Goal: Task Accomplishment & Management: Use online tool/utility

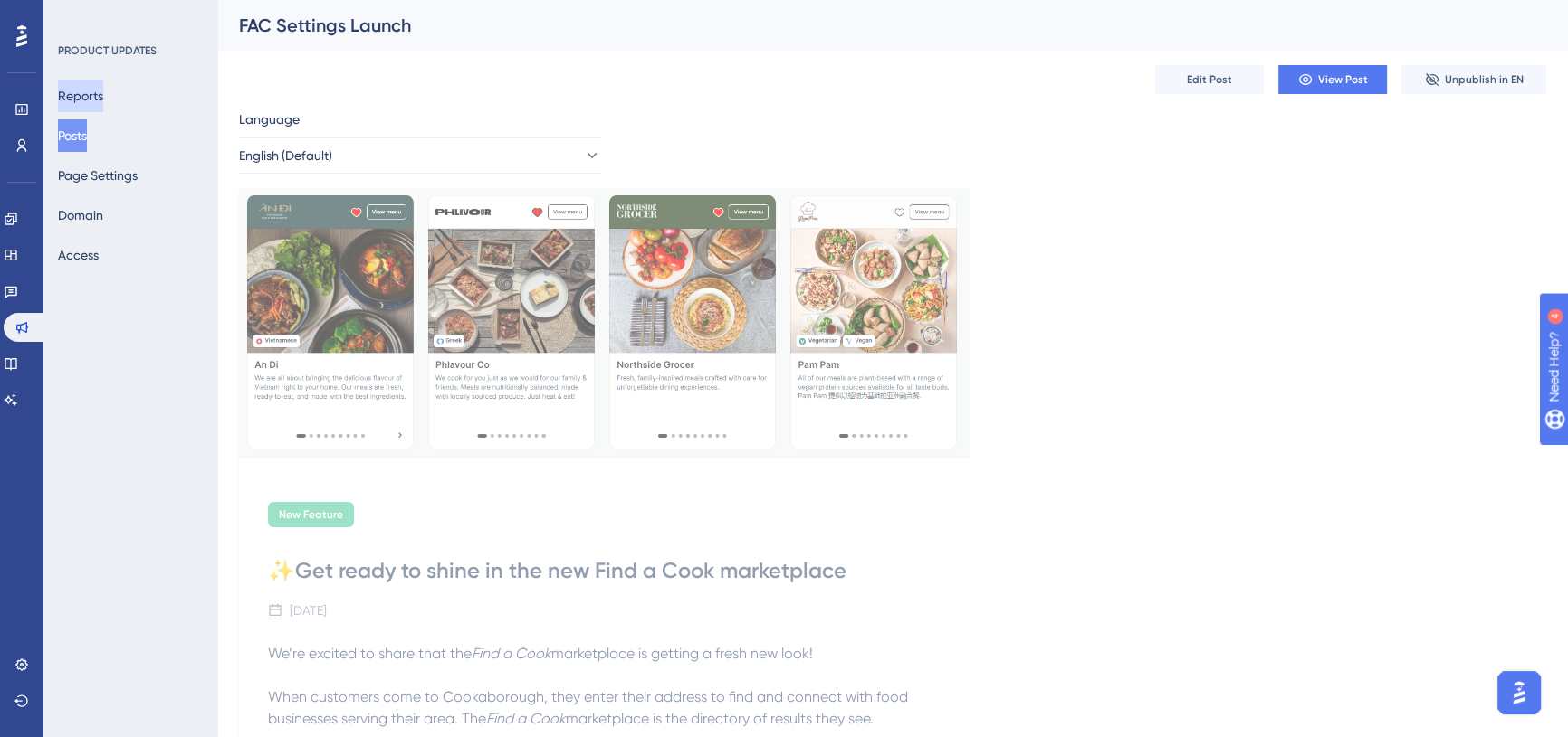
click at [85, 97] on button "Reports" at bounding box center [81, 95] width 45 height 32
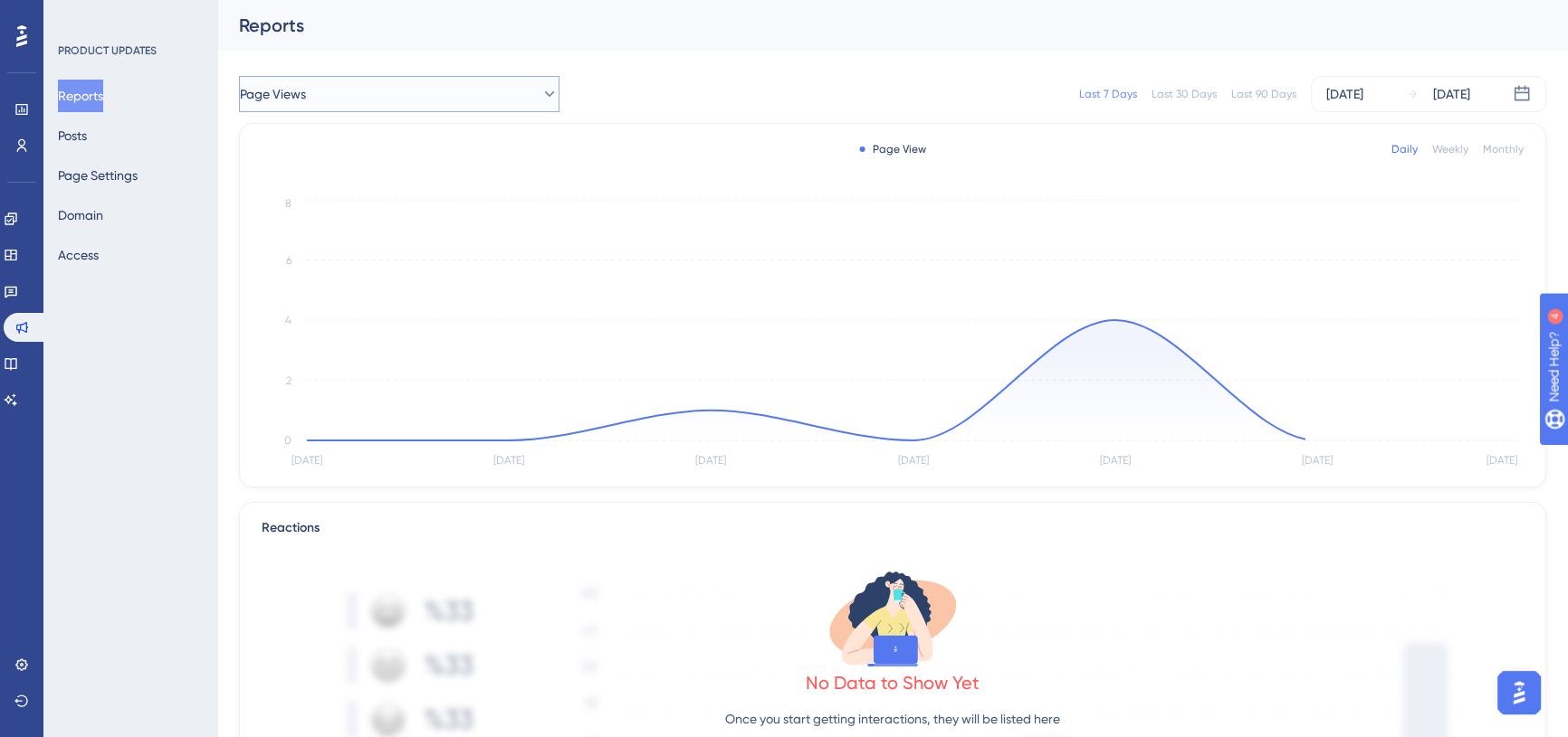
click at [306, 86] on span "Page Views" at bounding box center [272, 94] width 66 height 22
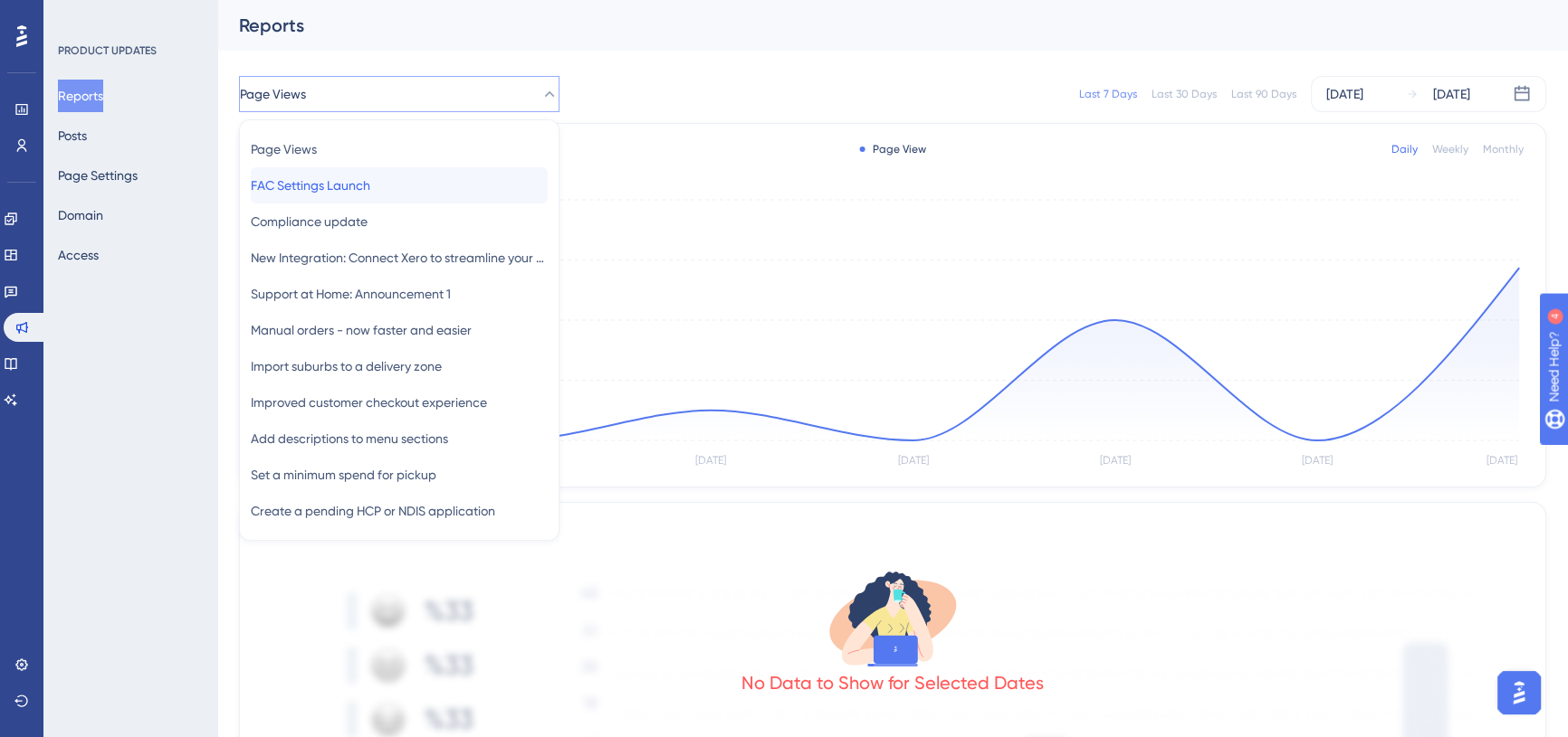
click at [319, 178] on span "FAC Settings Launch" at bounding box center [311, 186] width 120 height 22
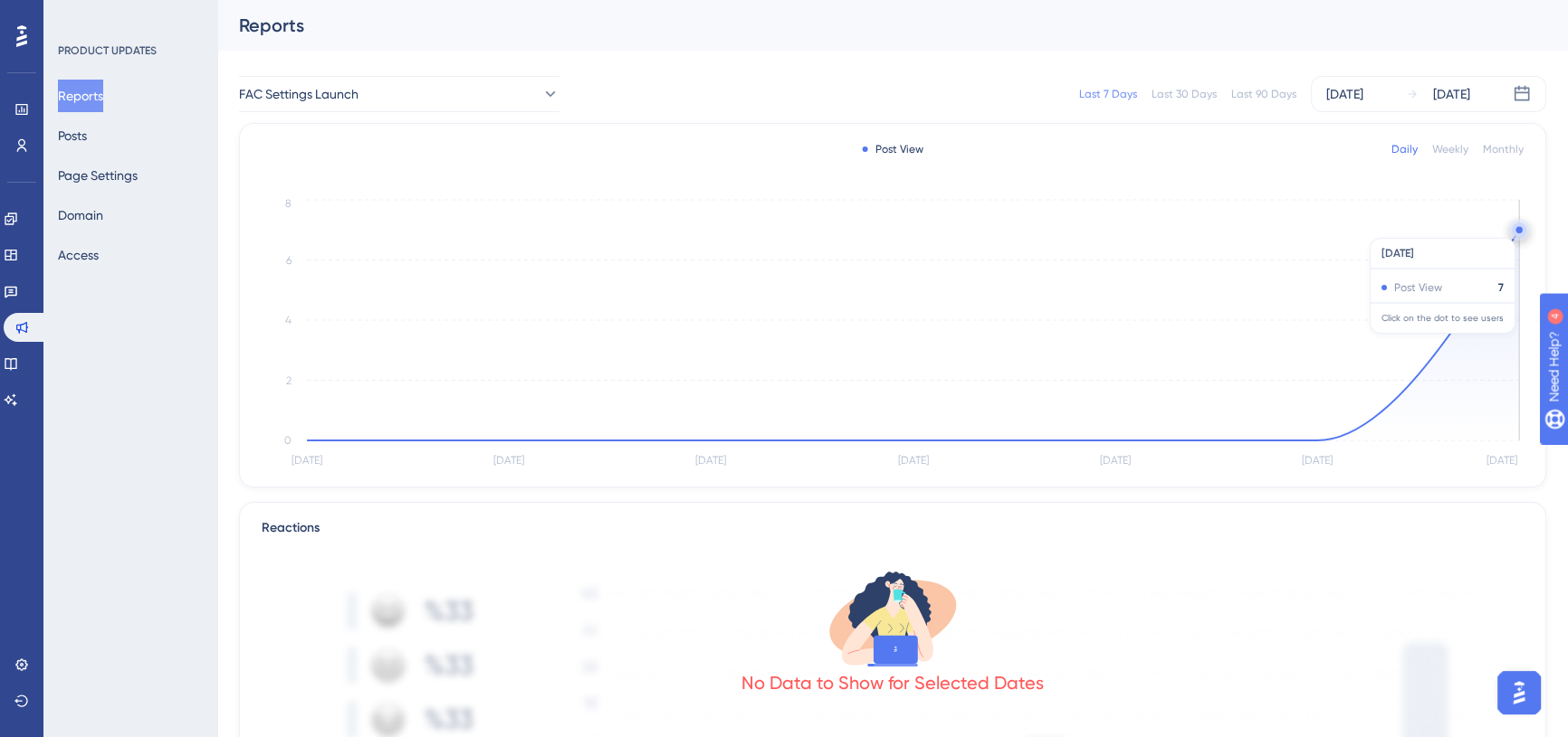
click at [1519, 229] on circle at bounding box center [1518, 230] width 6 height 6
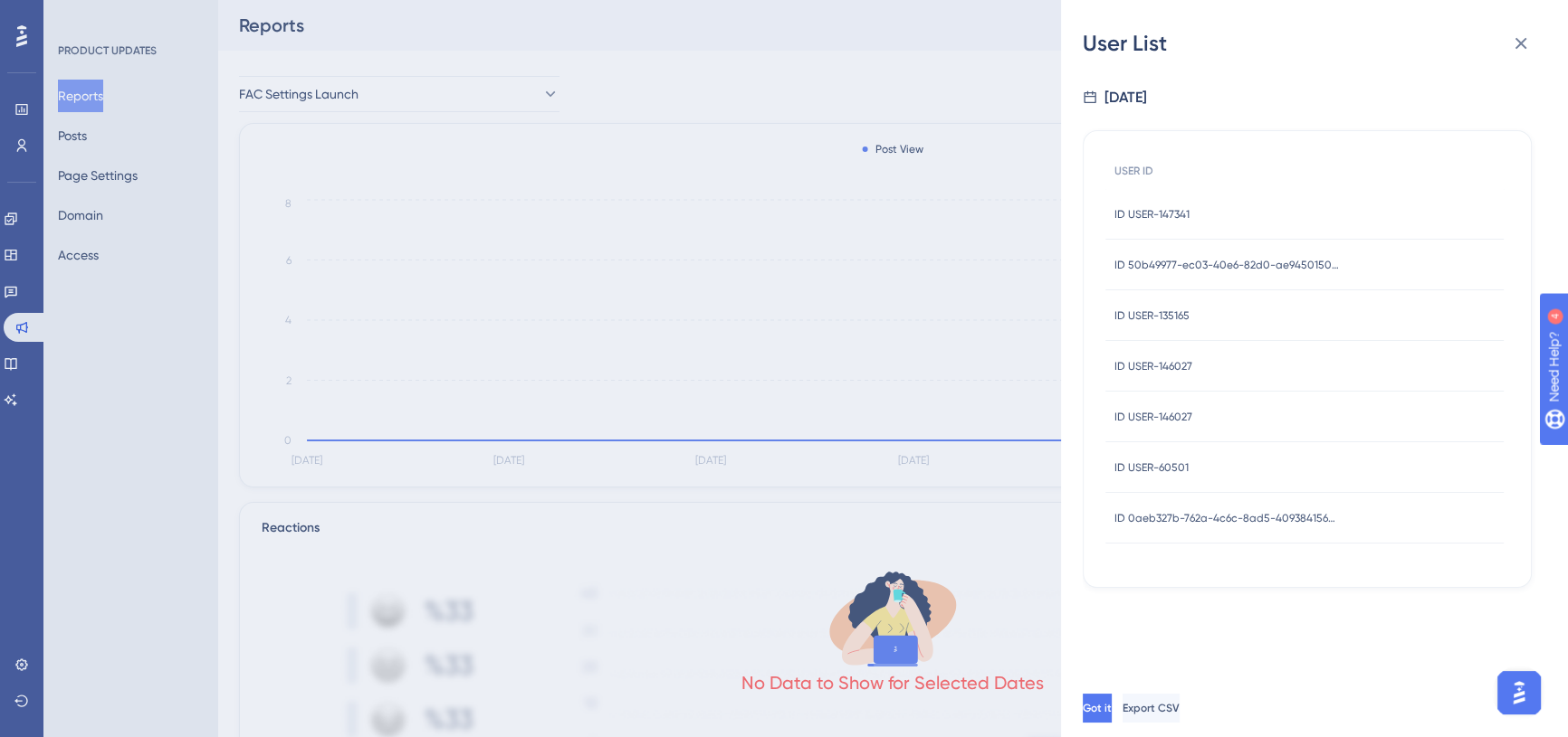
click at [1200, 223] on div "ID USER-147341 ID USER-147341" at bounding box center [1304, 214] width 398 height 51
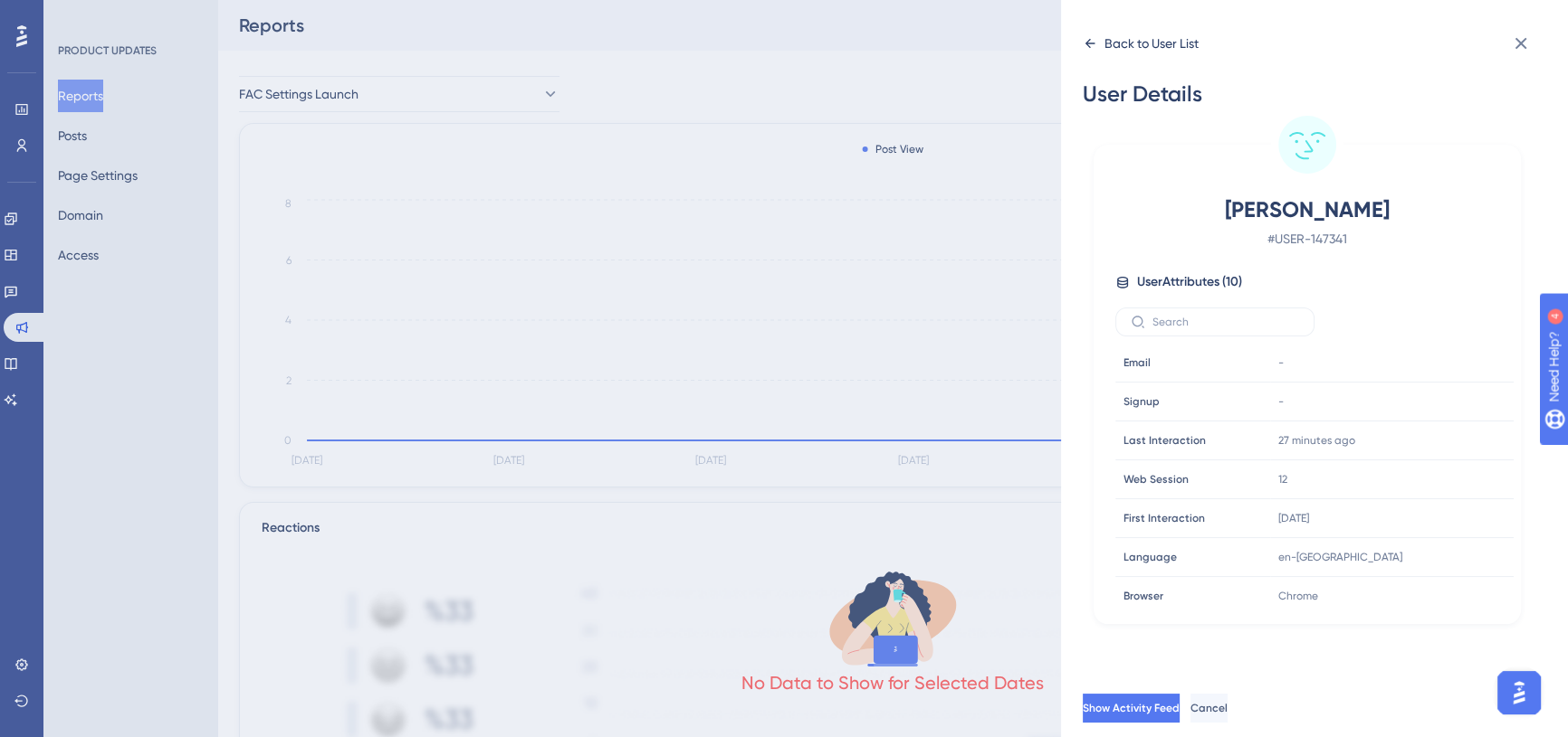
click at [1094, 40] on icon at bounding box center [1089, 43] width 15 height 15
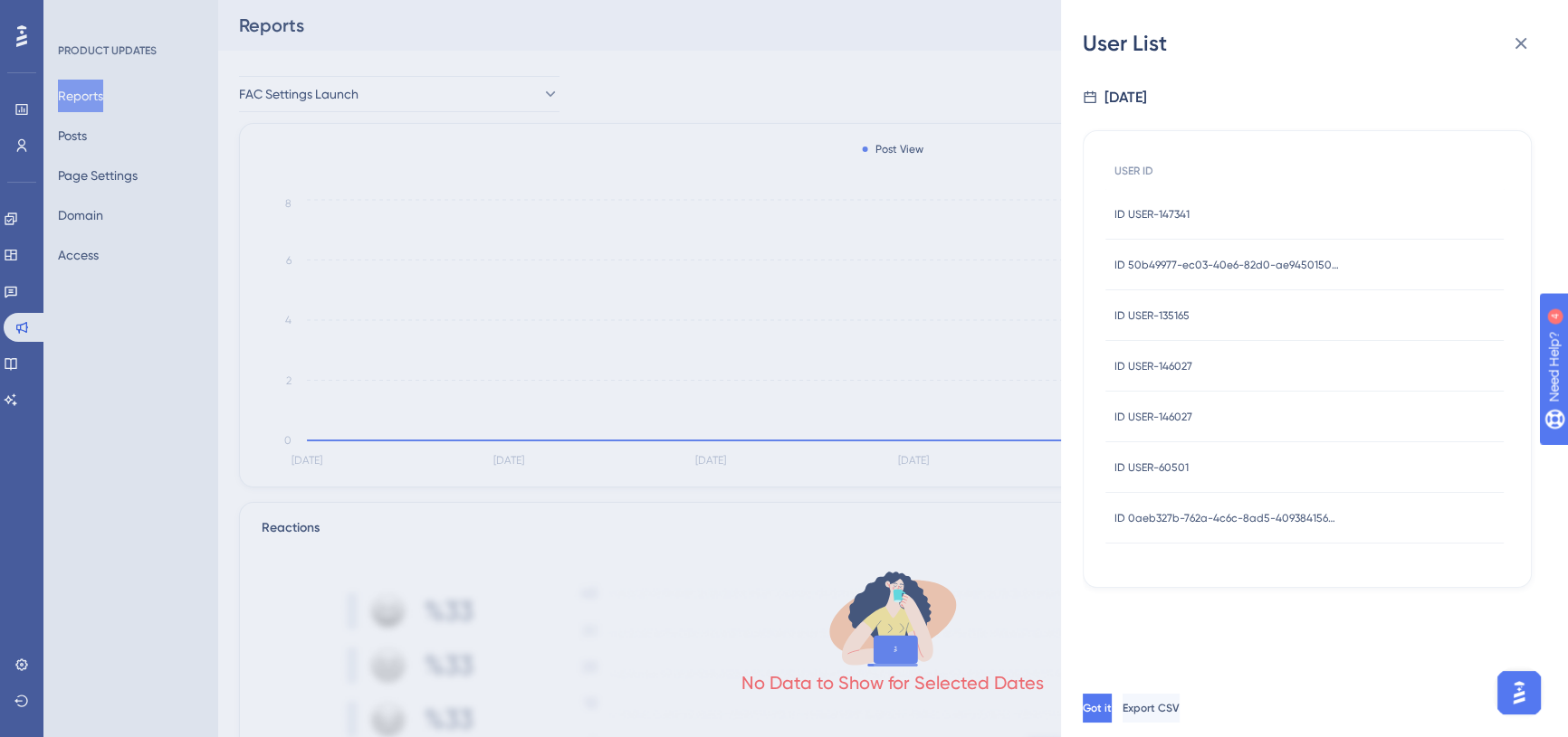
click at [1187, 271] on span "ID 50b49977-ec03-40e6-82d0-ae945015081a" at bounding box center [1227, 264] width 226 height 15
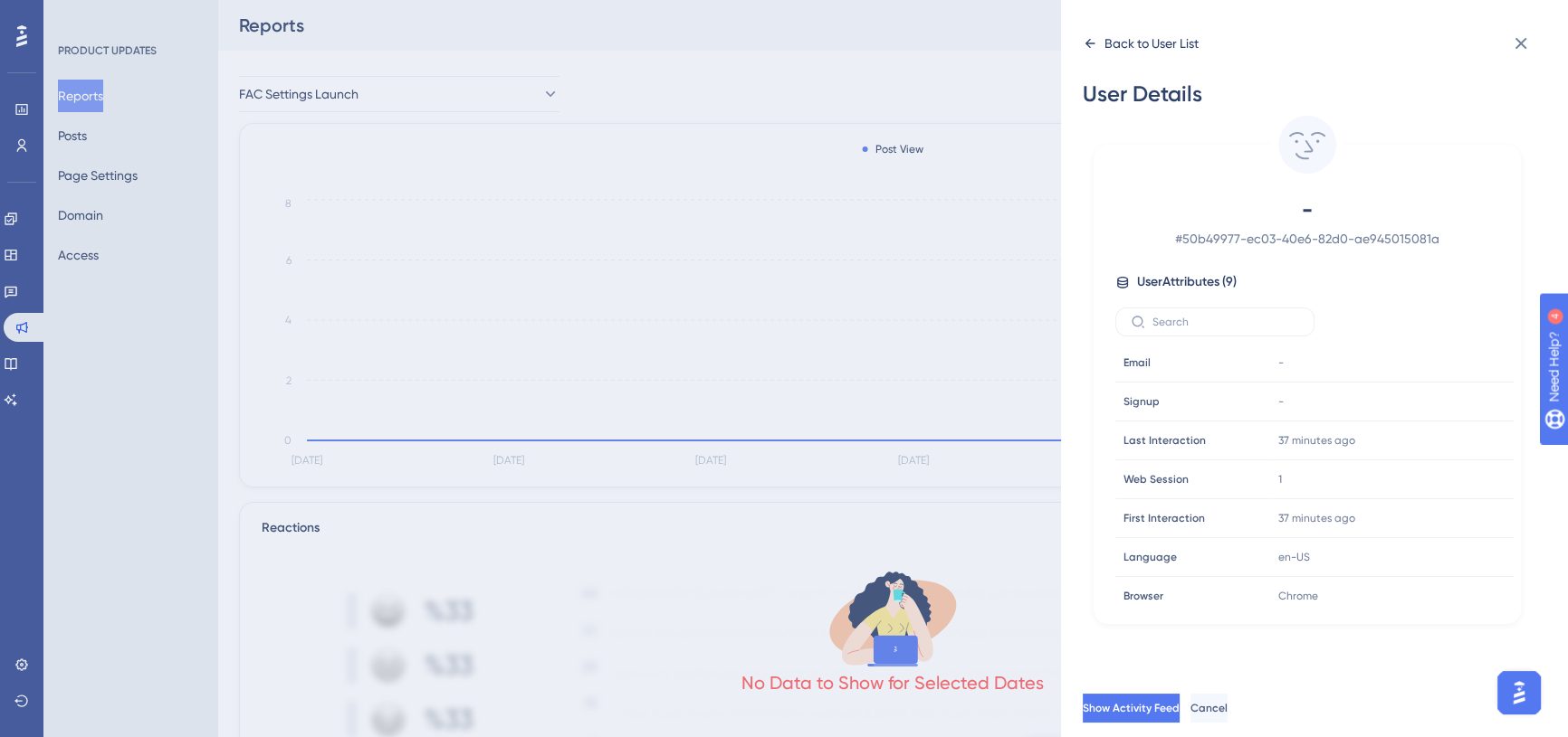
click at [1090, 43] on icon at bounding box center [1090, 43] width 10 height 9
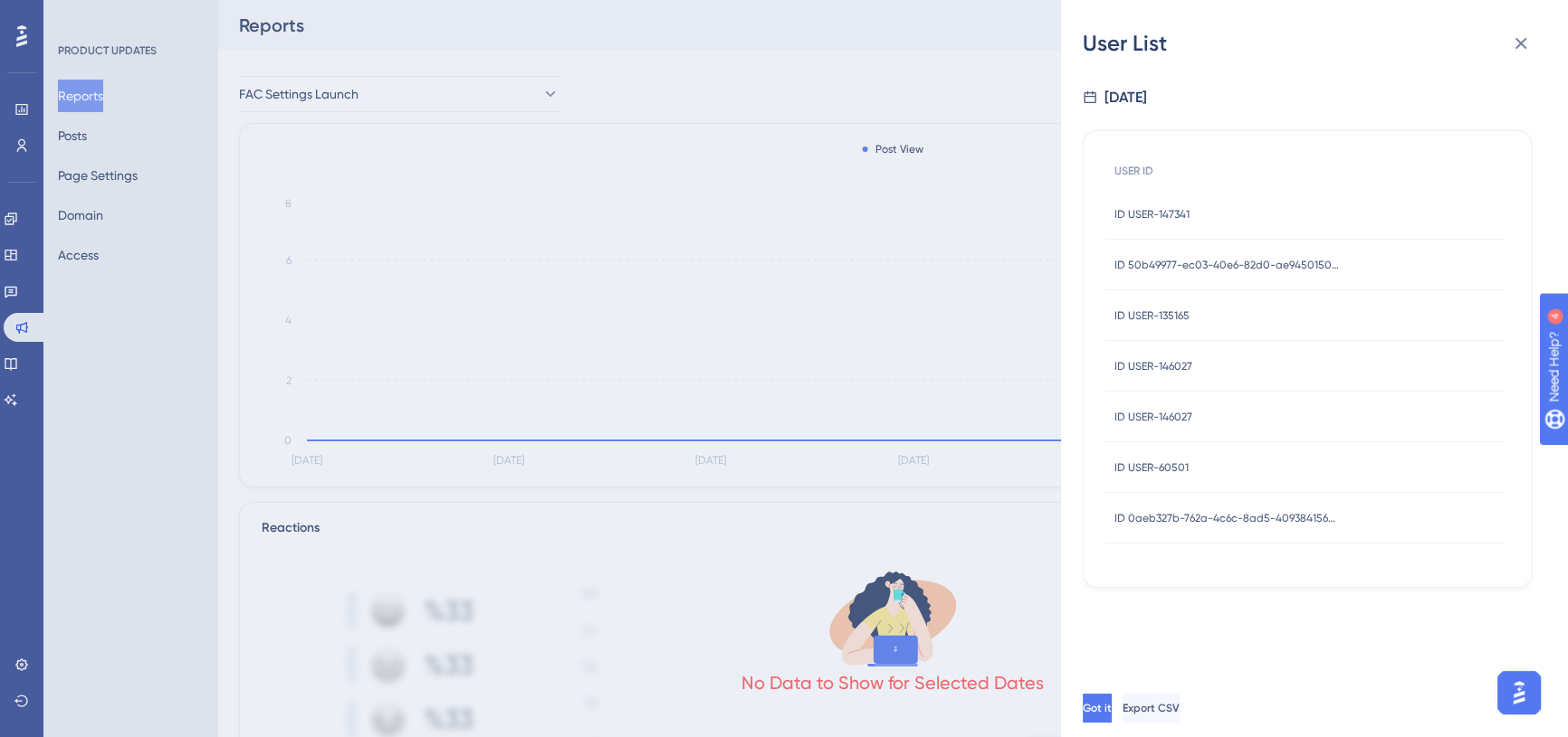
click at [1149, 309] on span "ID USER-135165" at bounding box center [1151, 315] width 75 height 15
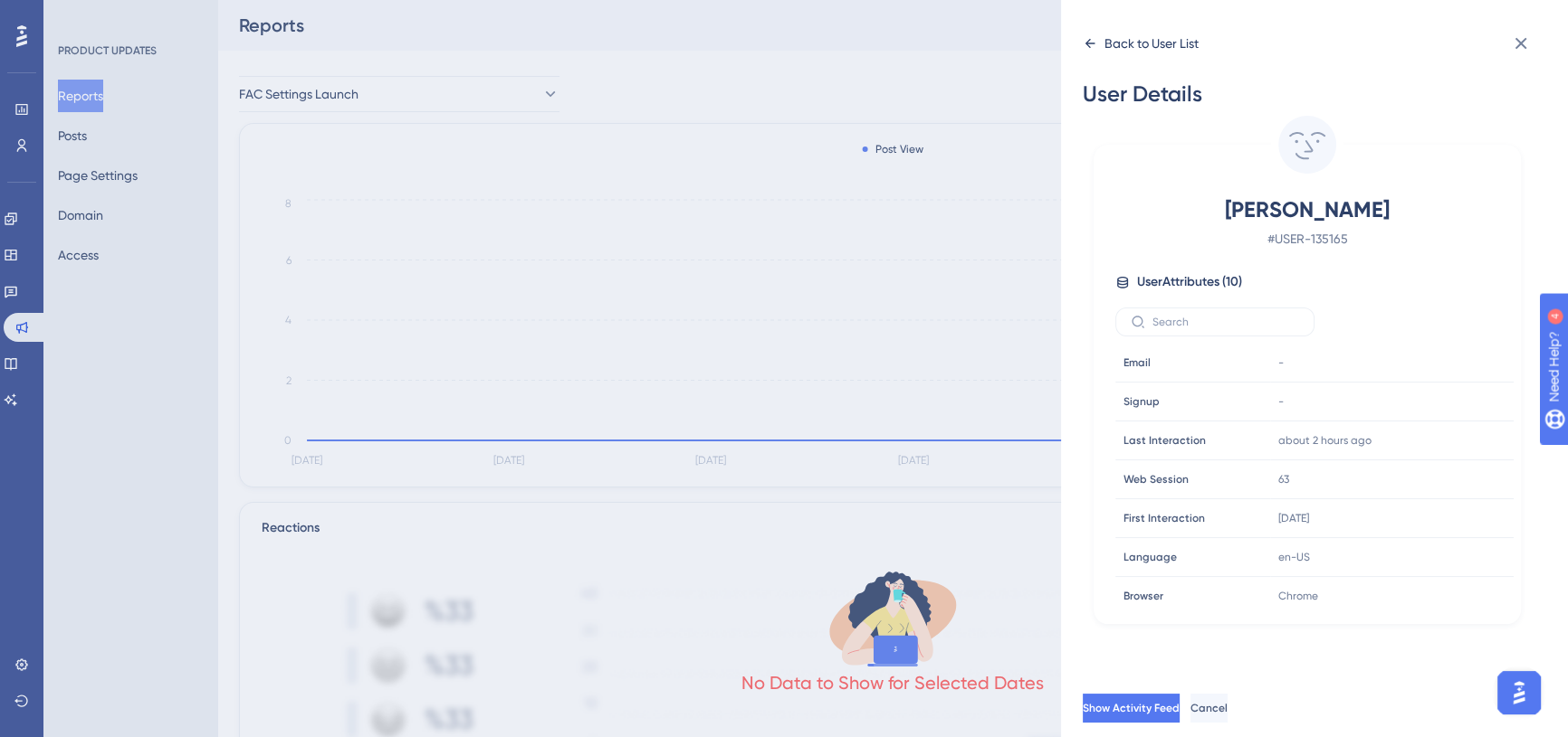
click at [1089, 39] on icon at bounding box center [1090, 43] width 10 height 9
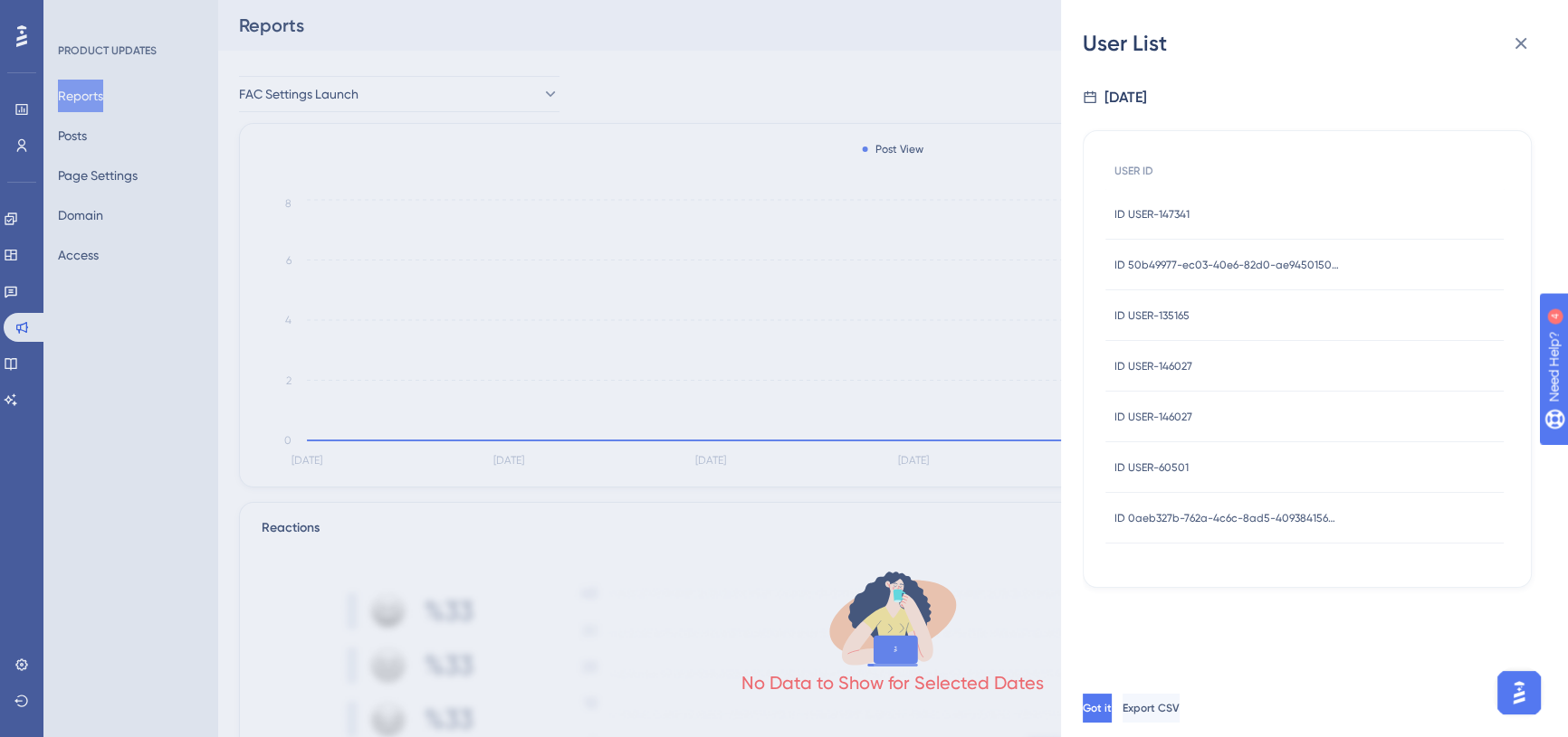
click at [1173, 370] on span "ID USER-146027" at bounding box center [1152, 366] width 78 height 15
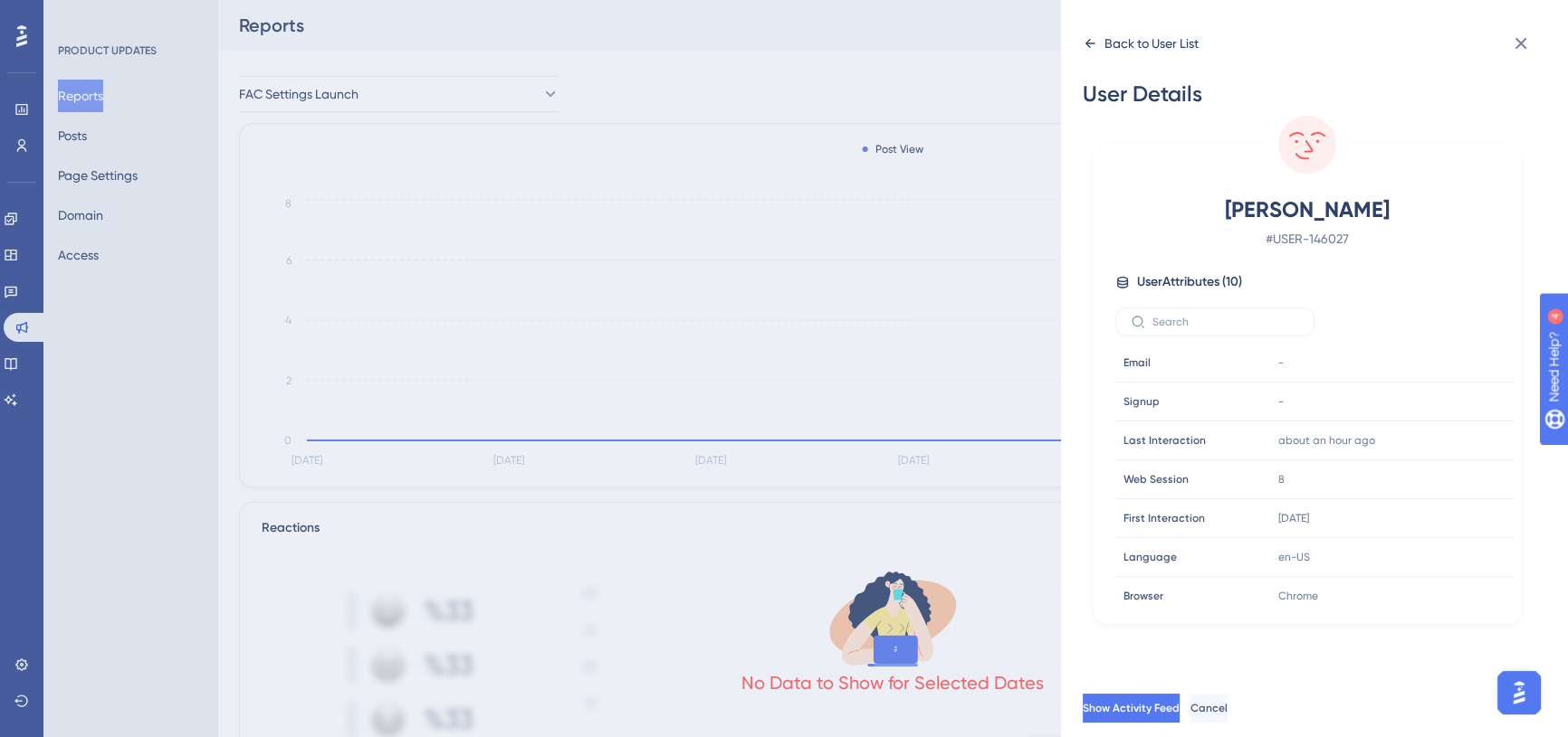
click at [1085, 37] on icon at bounding box center [1089, 43] width 15 height 15
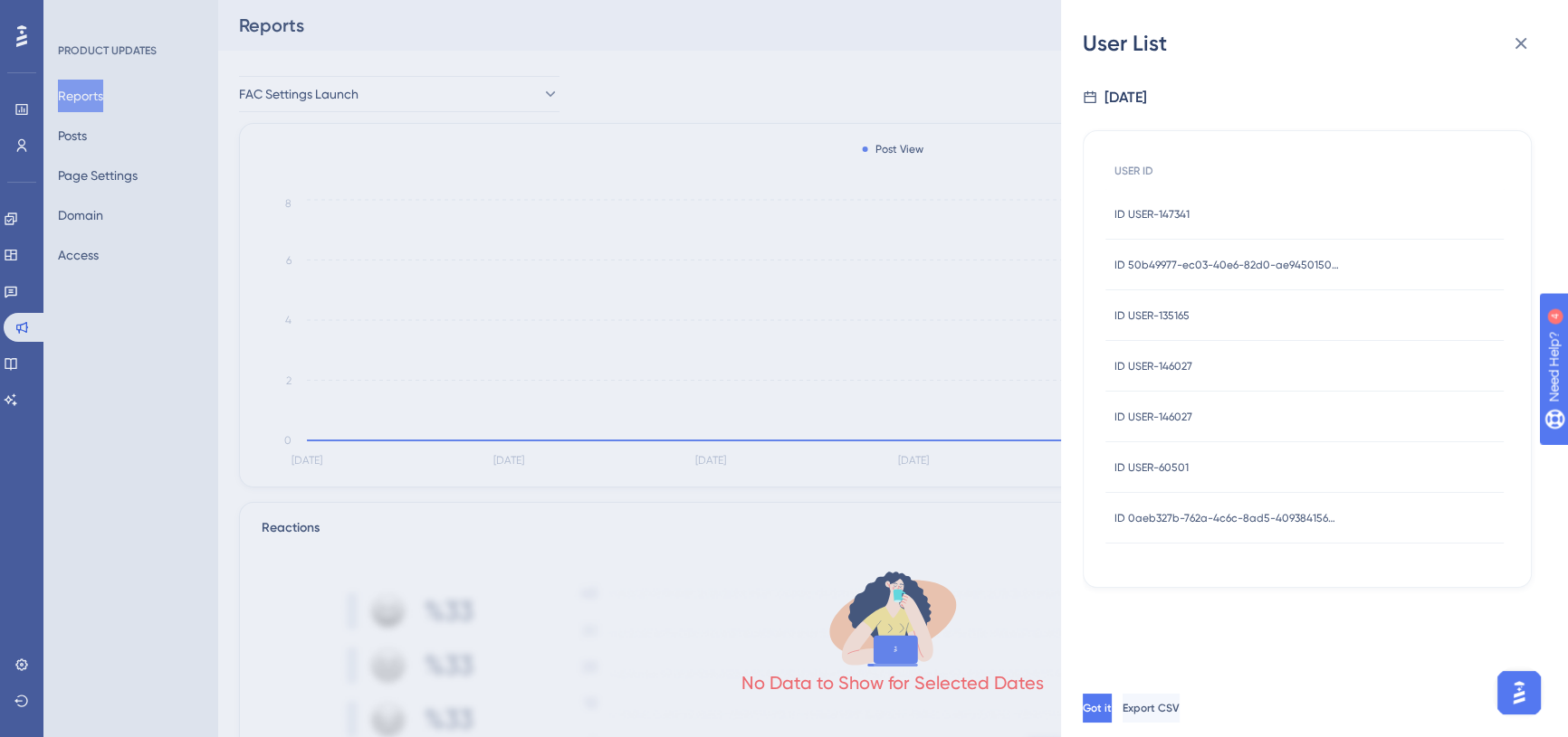
click at [1170, 461] on span "ID USER-60501" at bounding box center [1150, 468] width 74 height 15
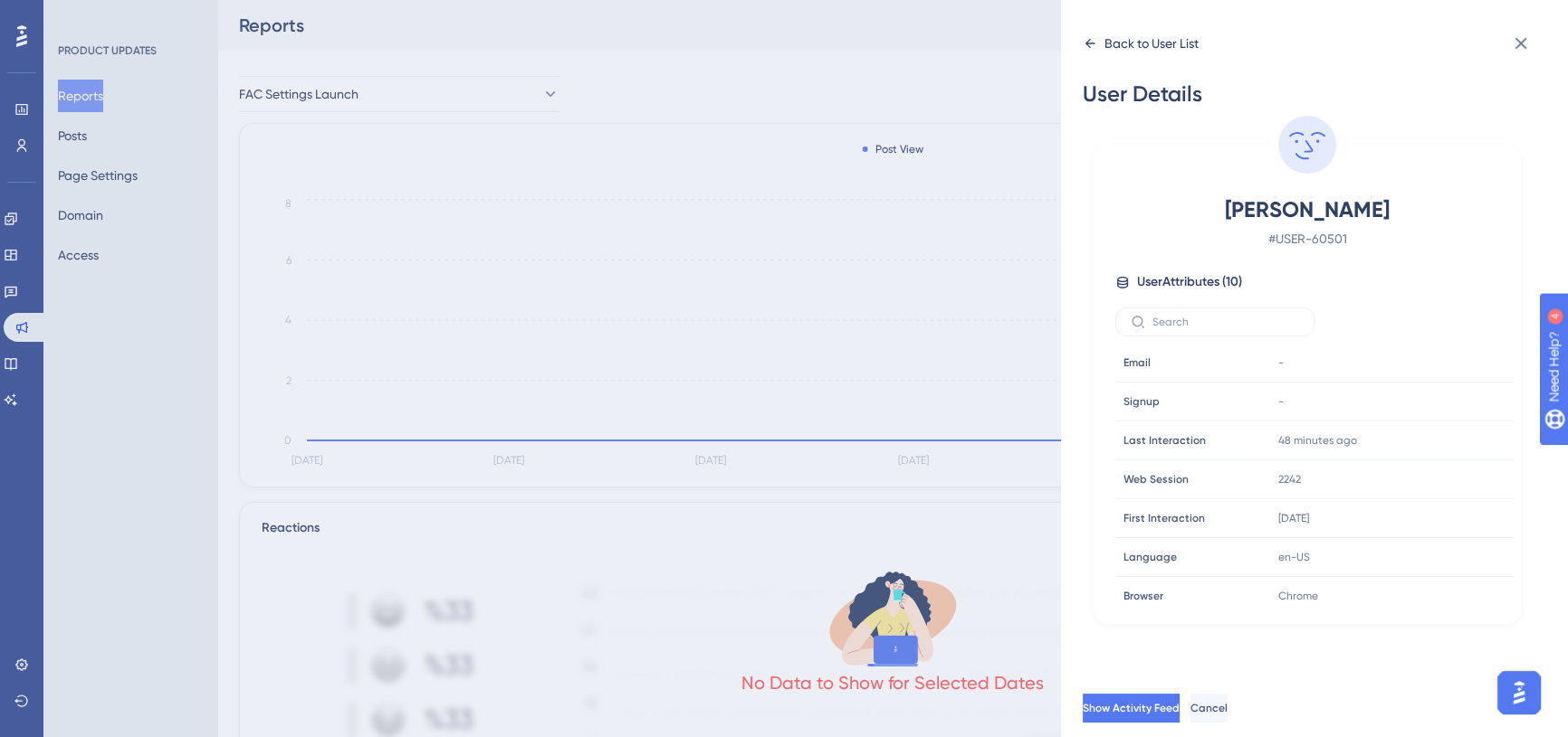
click at [1087, 43] on icon at bounding box center [1090, 43] width 10 height 9
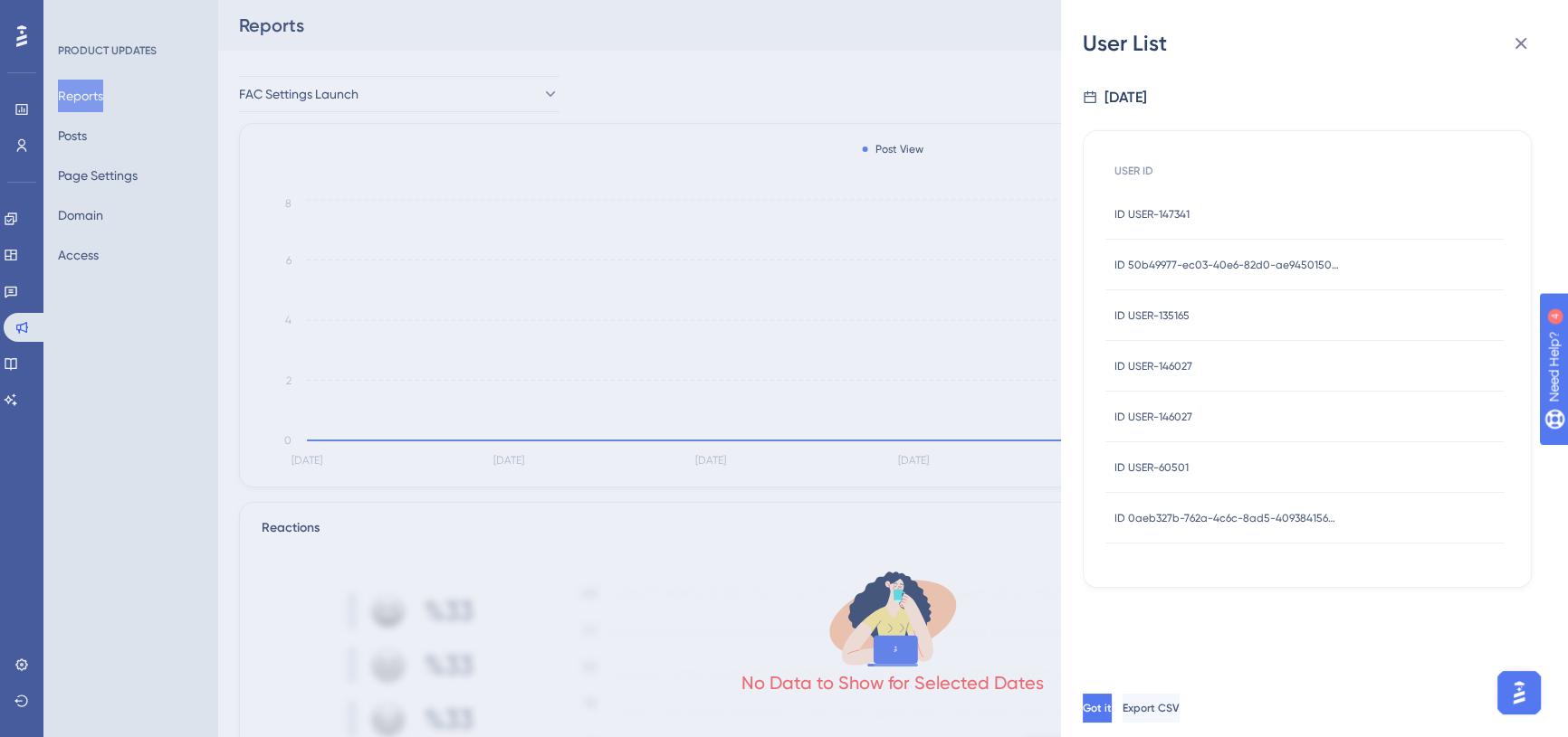
click at [1174, 511] on span "ID 0aeb327b-762a-4c6c-8ad5-409384156bef" at bounding box center [1227, 518] width 226 height 15
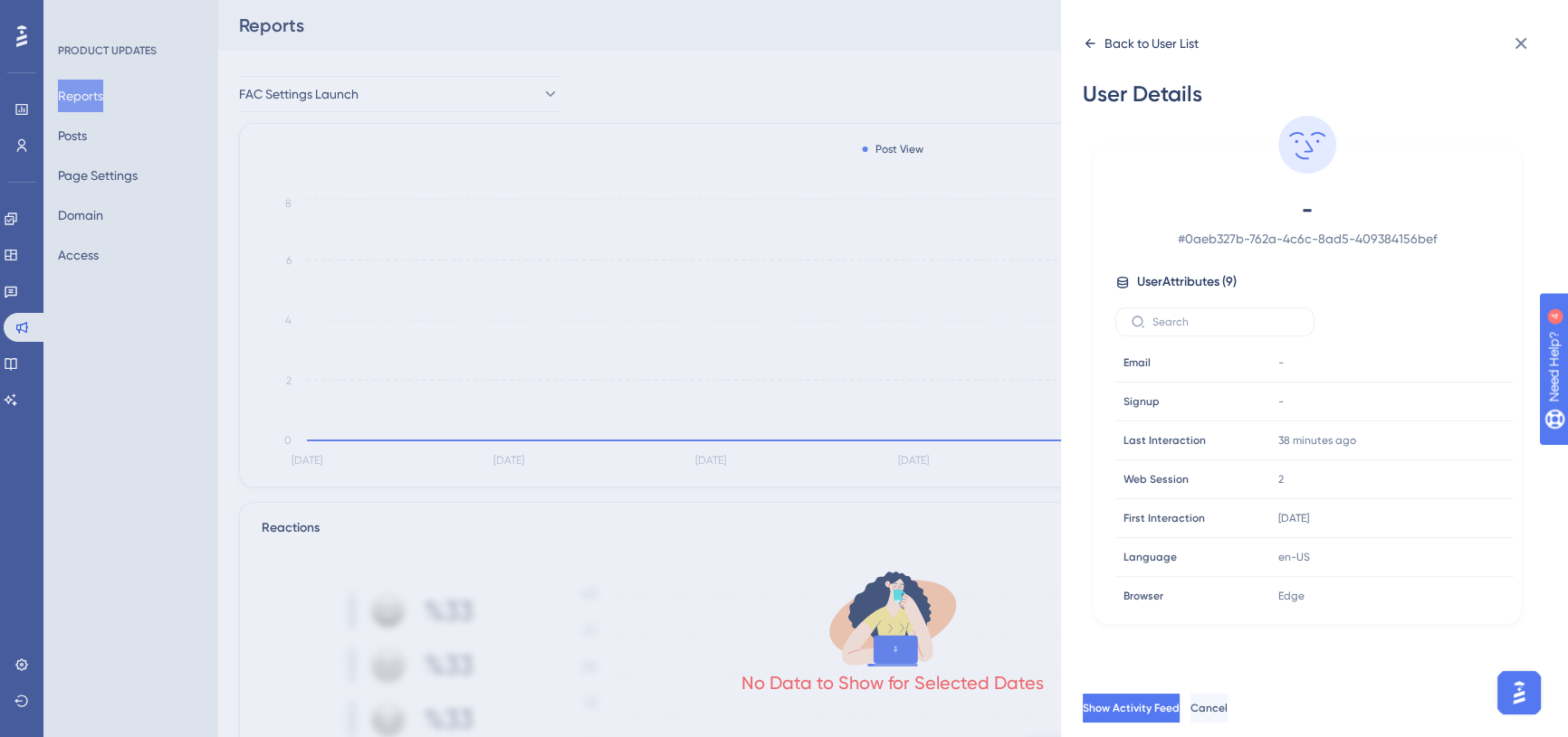
click at [1090, 38] on icon at bounding box center [1089, 43] width 15 height 15
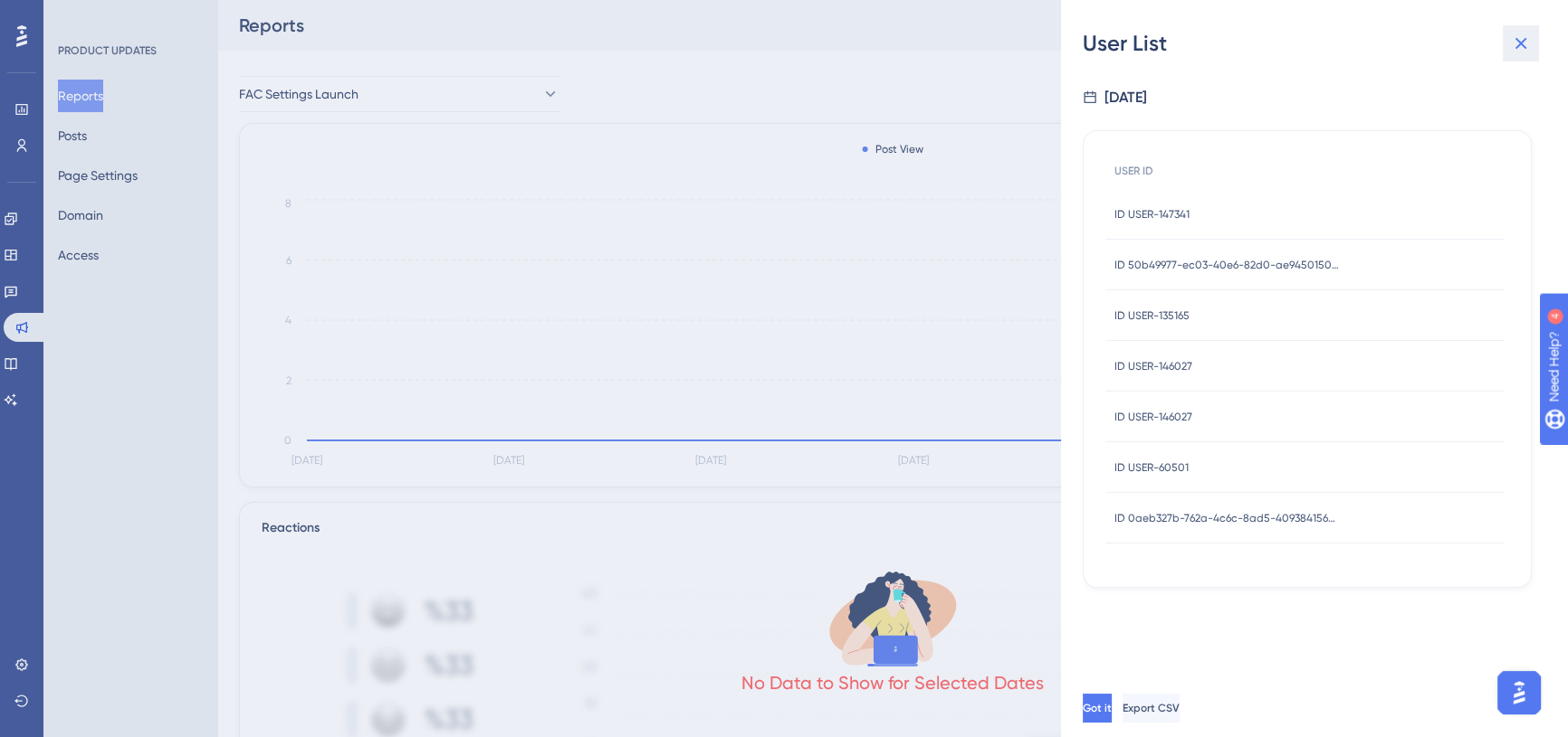
click at [1518, 42] on icon at bounding box center [1521, 43] width 22 height 22
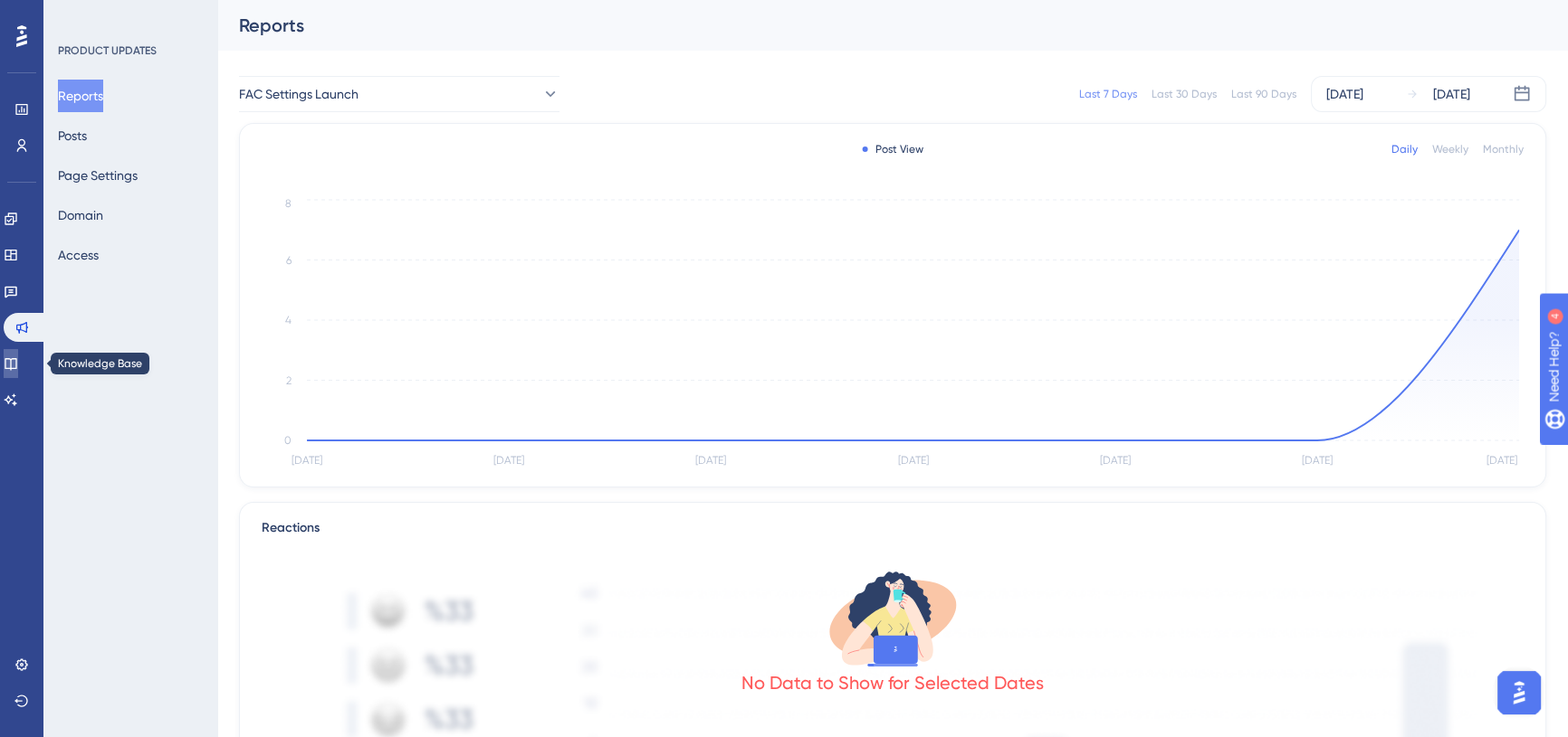
click at [14, 370] on link at bounding box center [11, 363] width 15 height 28
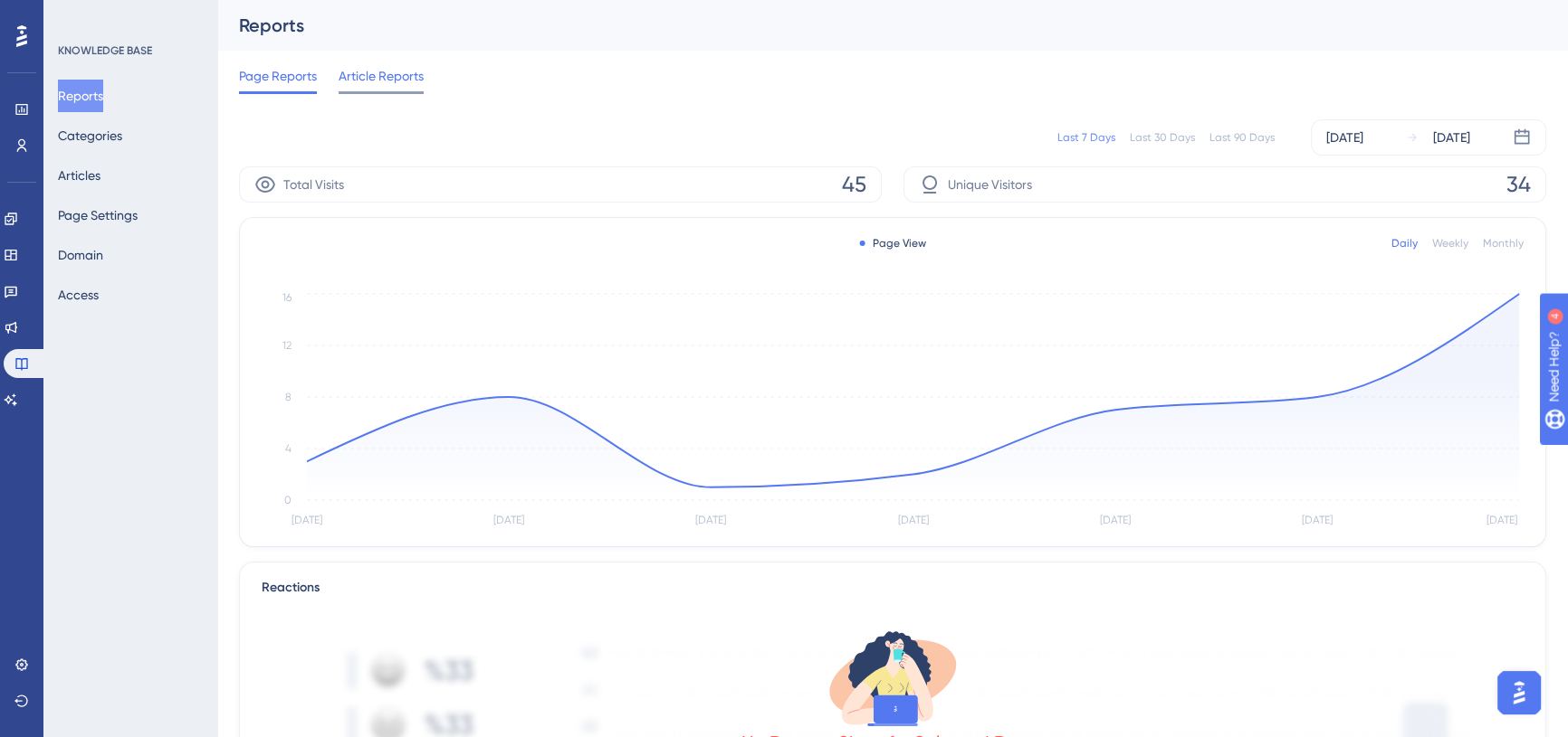
click at [368, 73] on span "Article Reports" at bounding box center [380, 76] width 86 height 22
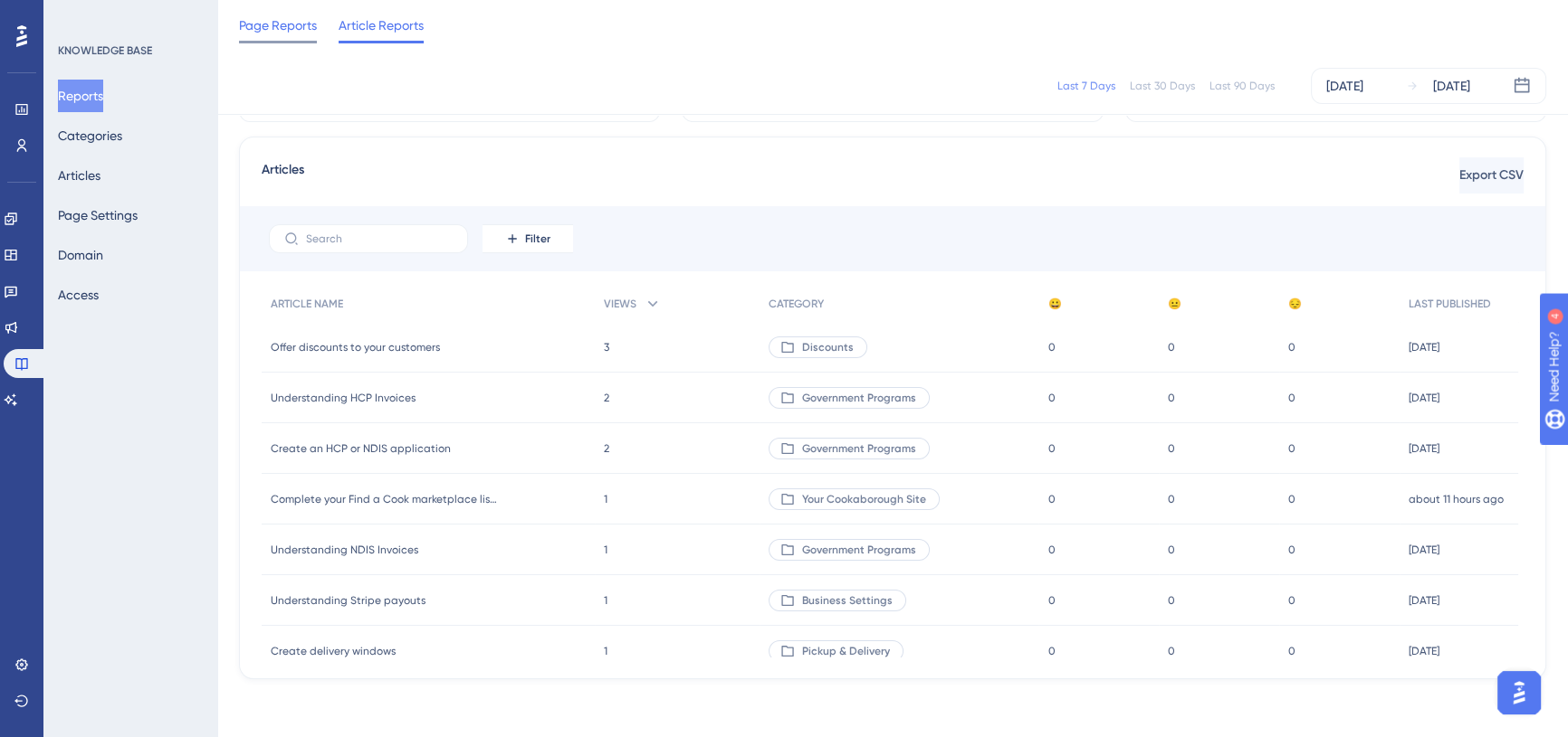
click at [277, 16] on span "Page Reports" at bounding box center [277, 26] width 78 height 22
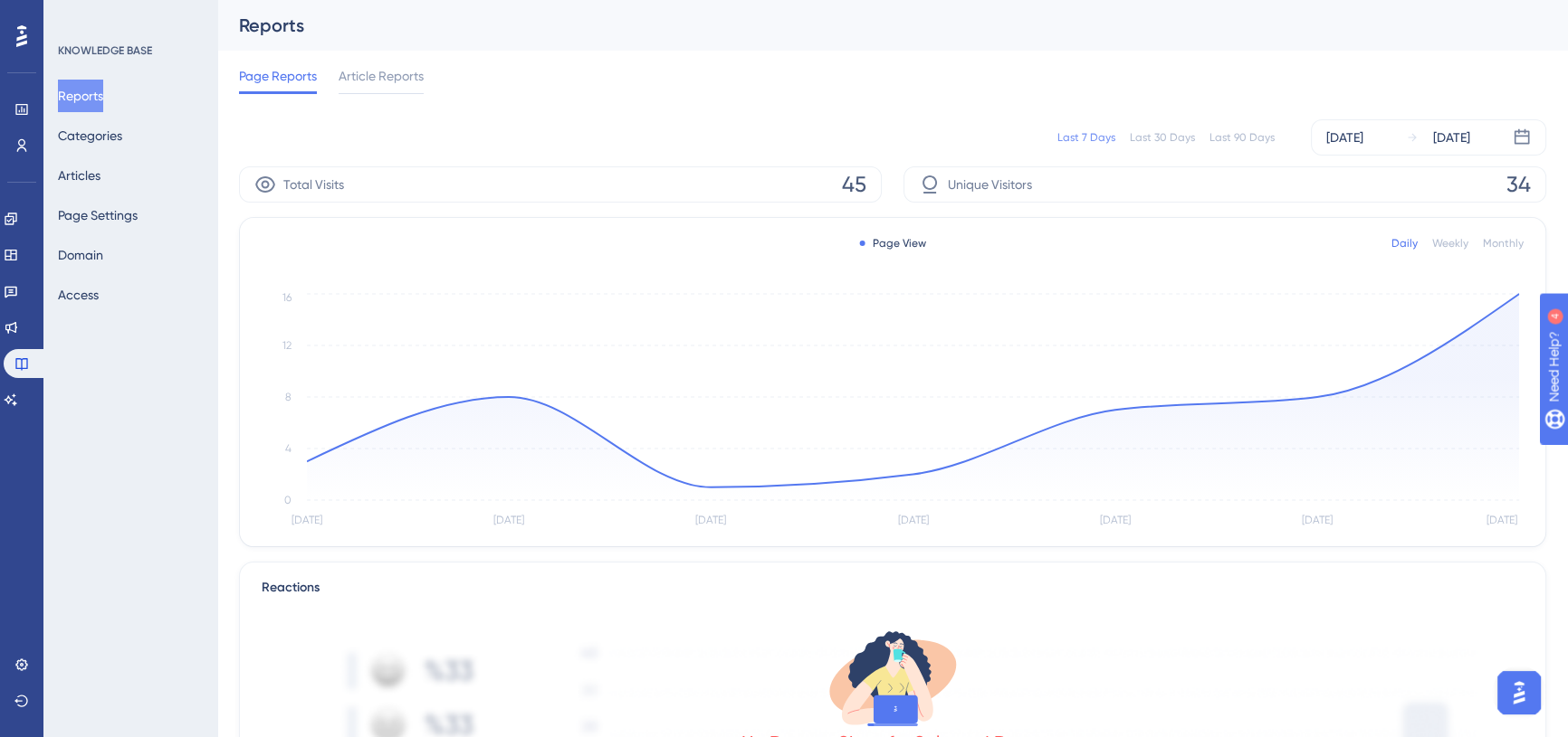
click at [1222, 136] on div "Last 90 Days" at bounding box center [1242, 138] width 65 height 15
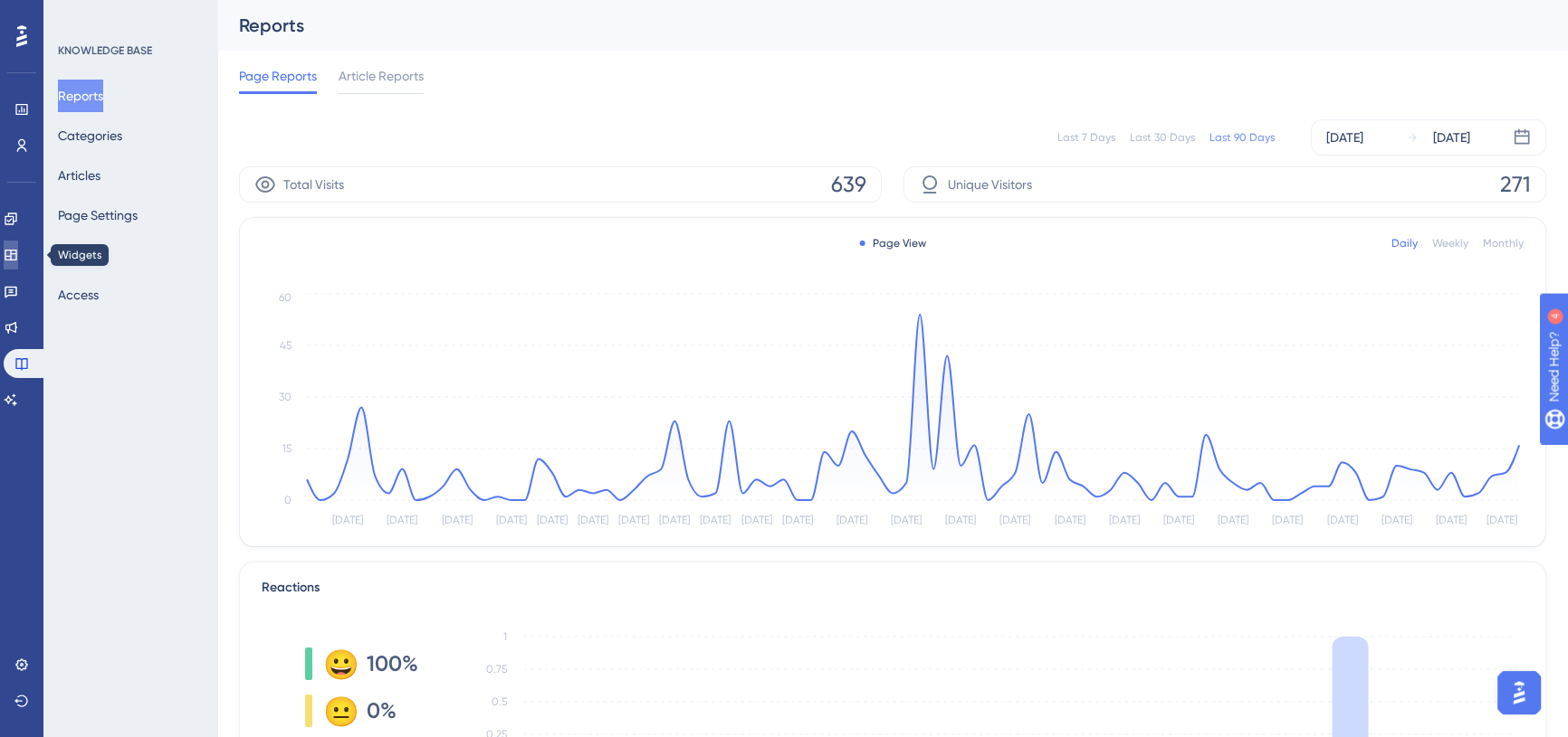
click at [17, 254] on icon at bounding box center [11, 255] width 12 height 11
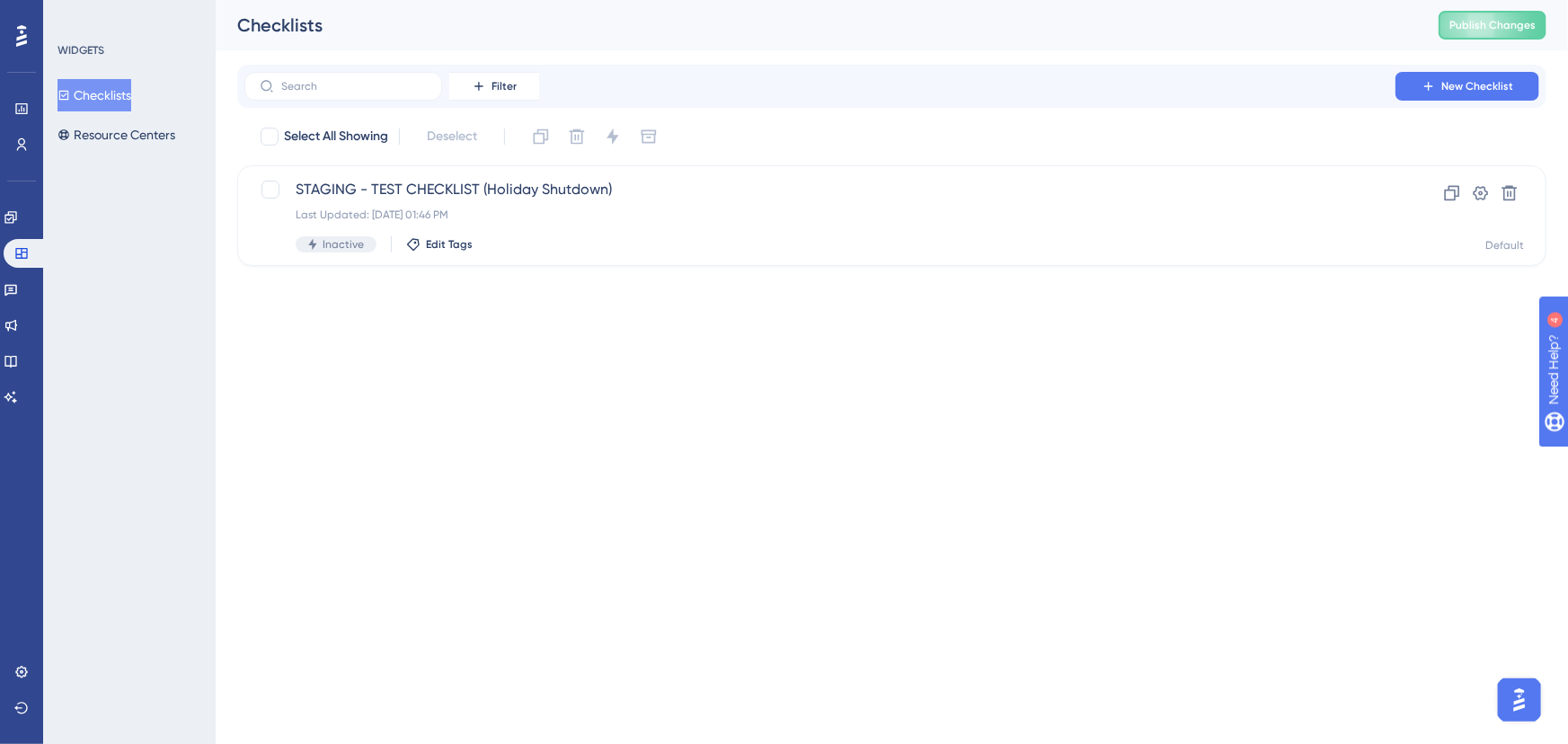
click at [130, 117] on div "Checklists Resource Centers" at bounding box center [130, 115] width 145 height 72
click at [118, 141] on button "Resource Centers" at bounding box center [116, 135] width 118 height 32
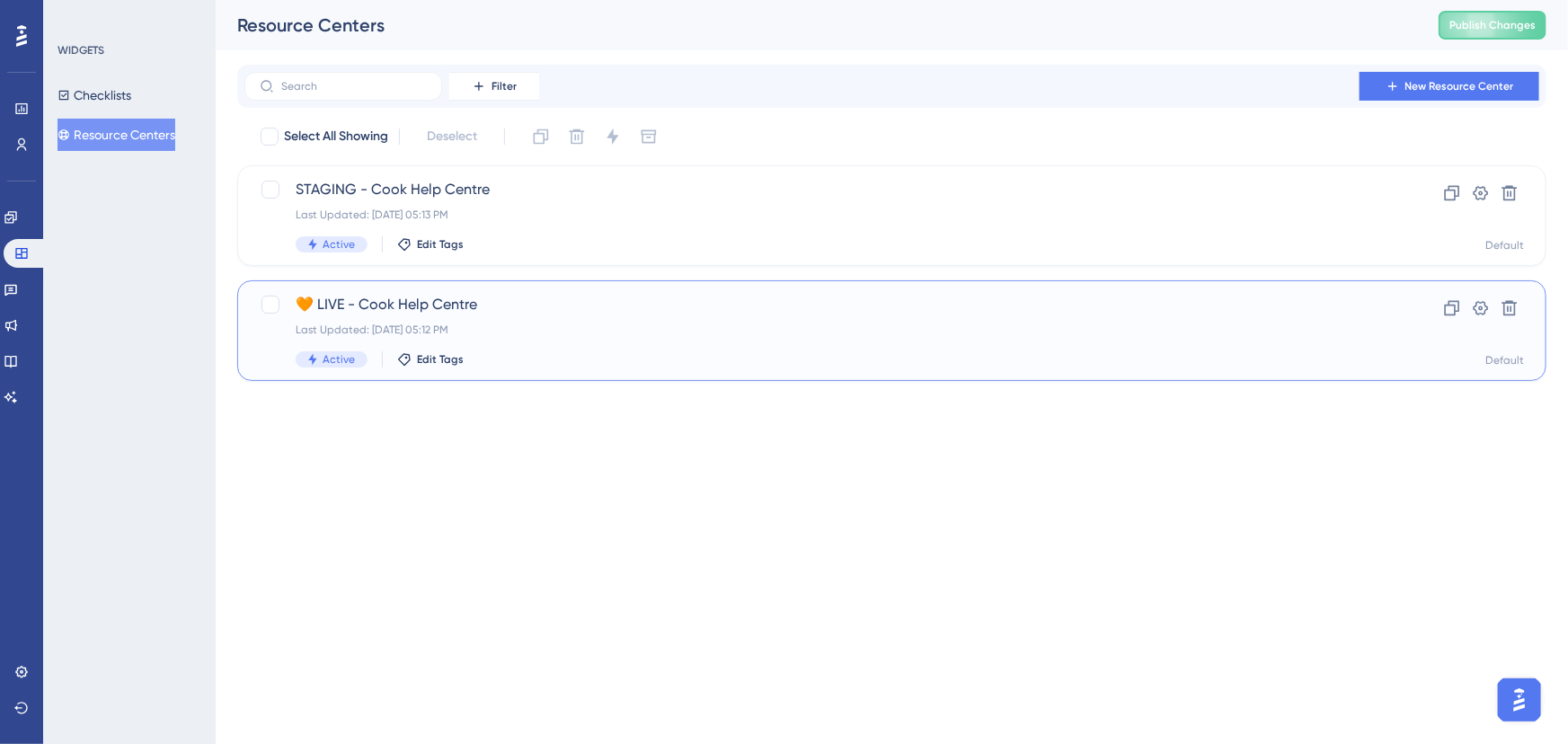
click at [473, 303] on span "🧡 LIVE - Cook Help Centre" at bounding box center [820, 305] width 1048 height 21
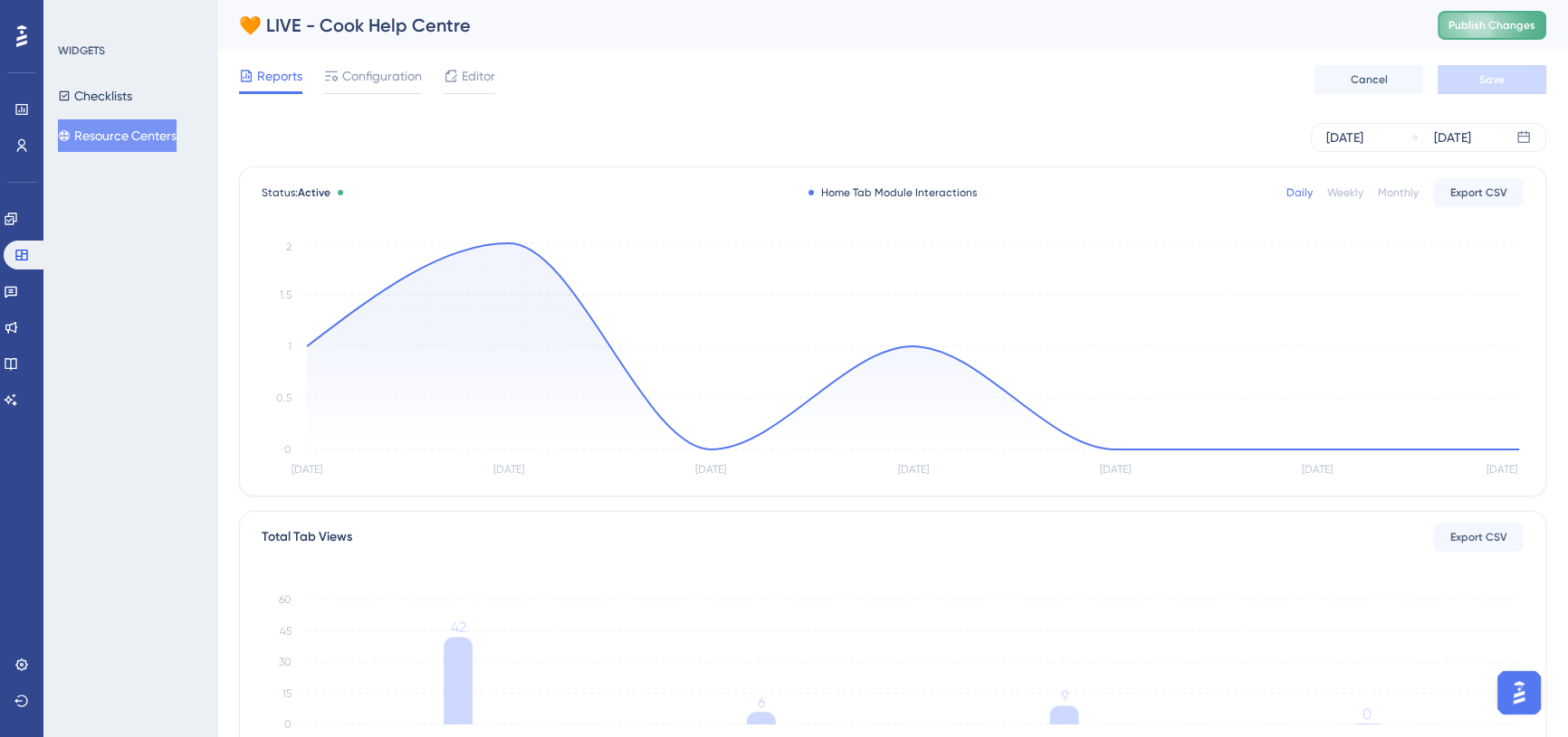
click at [1489, 24] on span "Publish Changes" at bounding box center [1491, 25] width 87 height 15
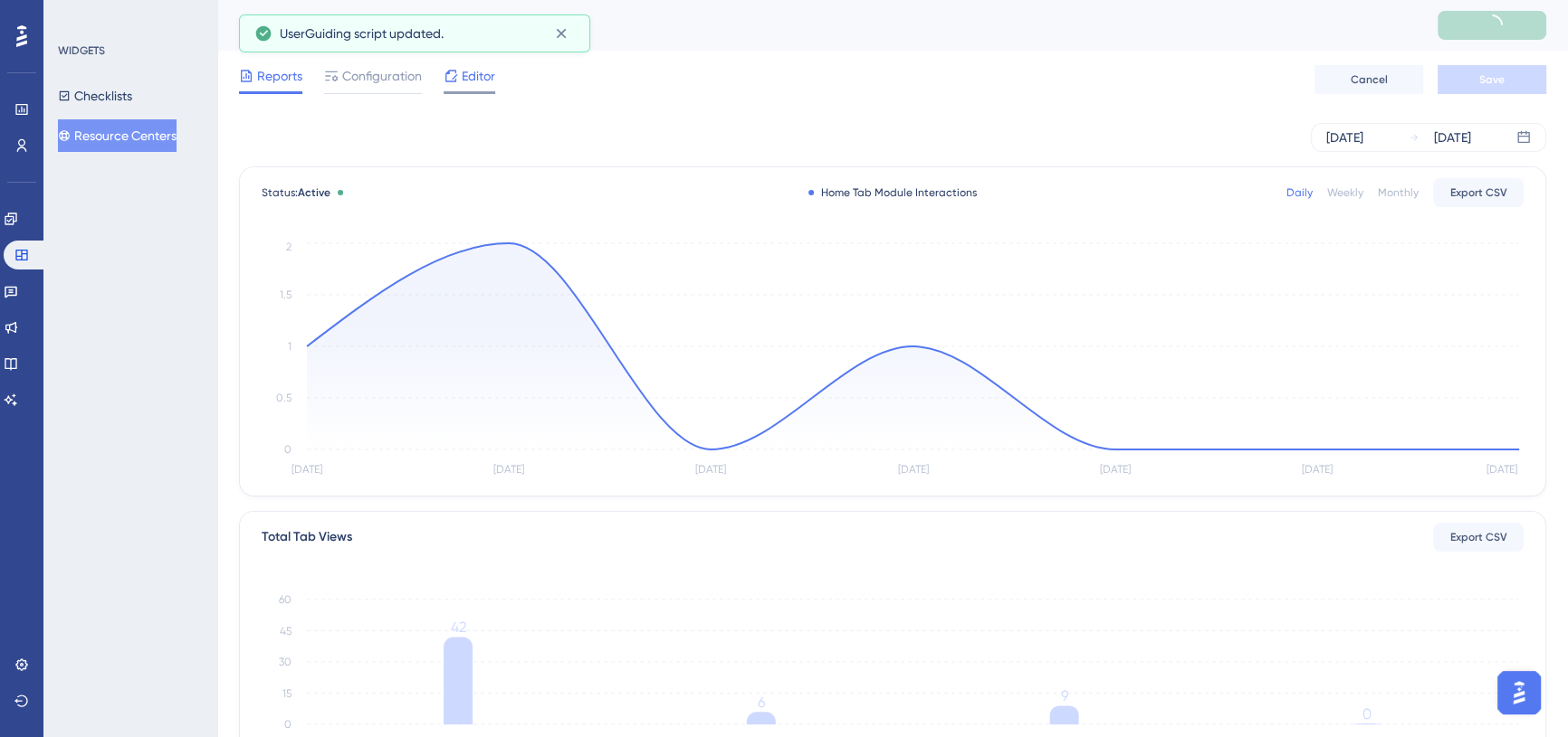
click at [473, 86] on div "Editor" at bounding box center [469, 79] width 51 height 28
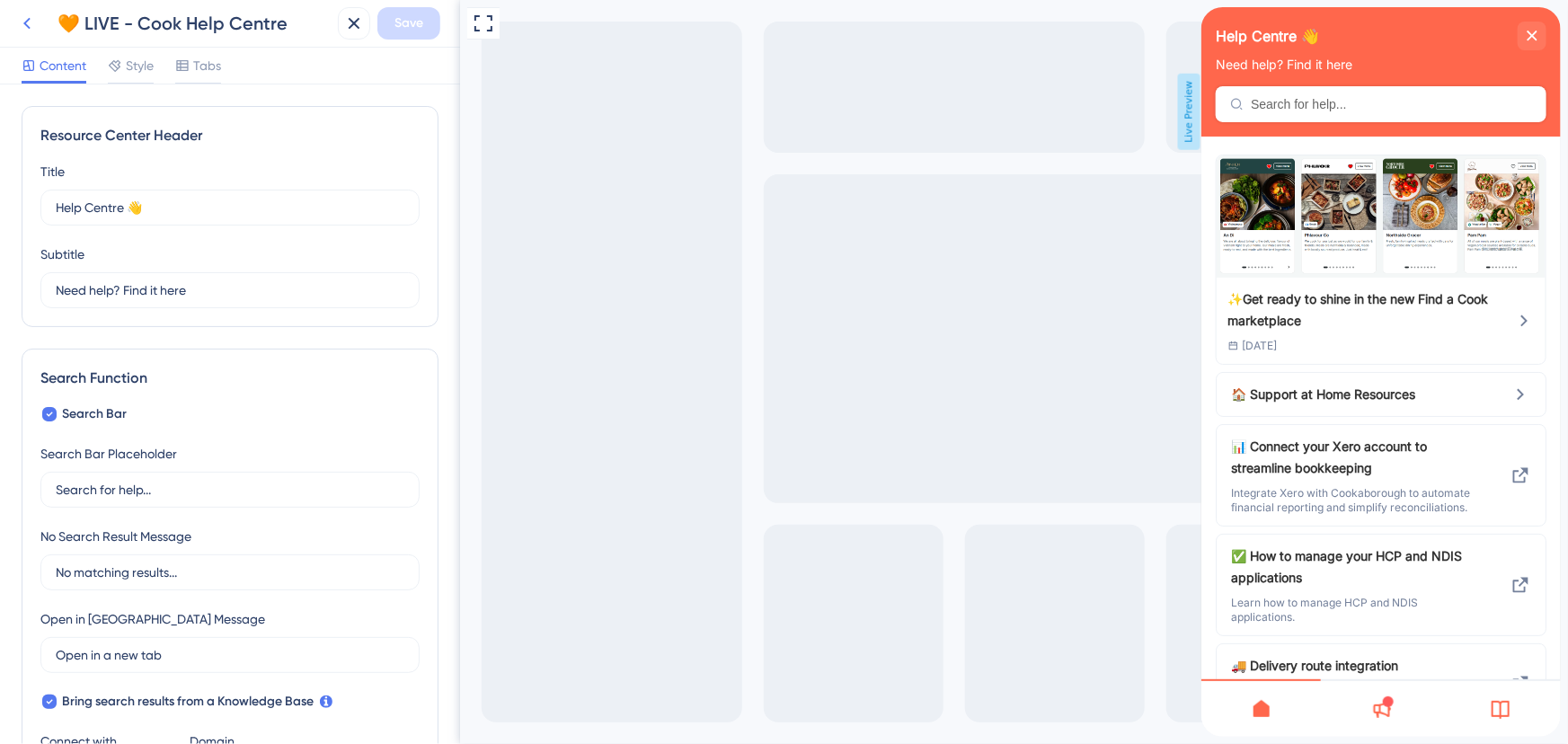
click at [20, 20] on icon at bounding box center [27, 23] width 21 height 21
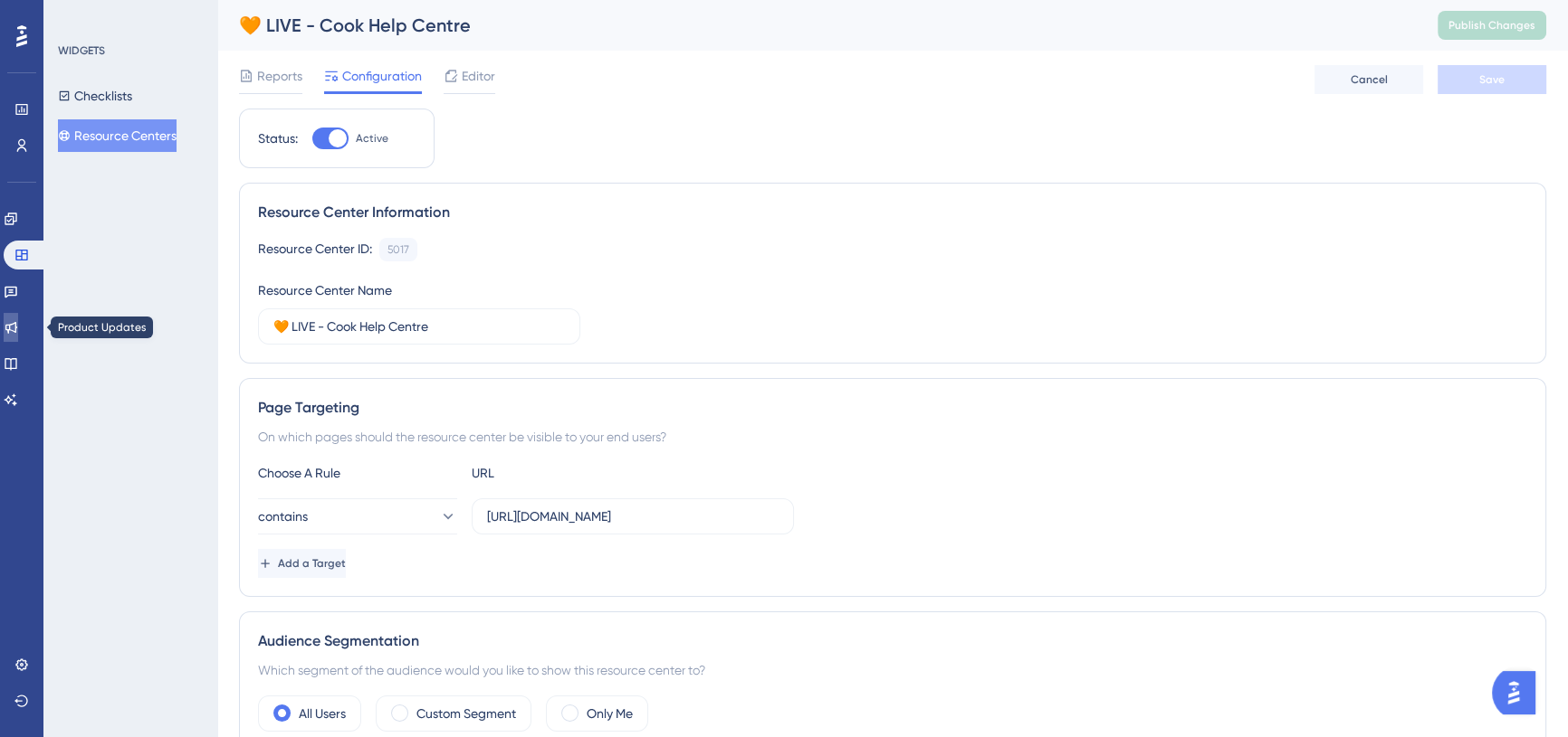
click at [17, 327] on icon at bounding box center [12, 328] width 12 height 12
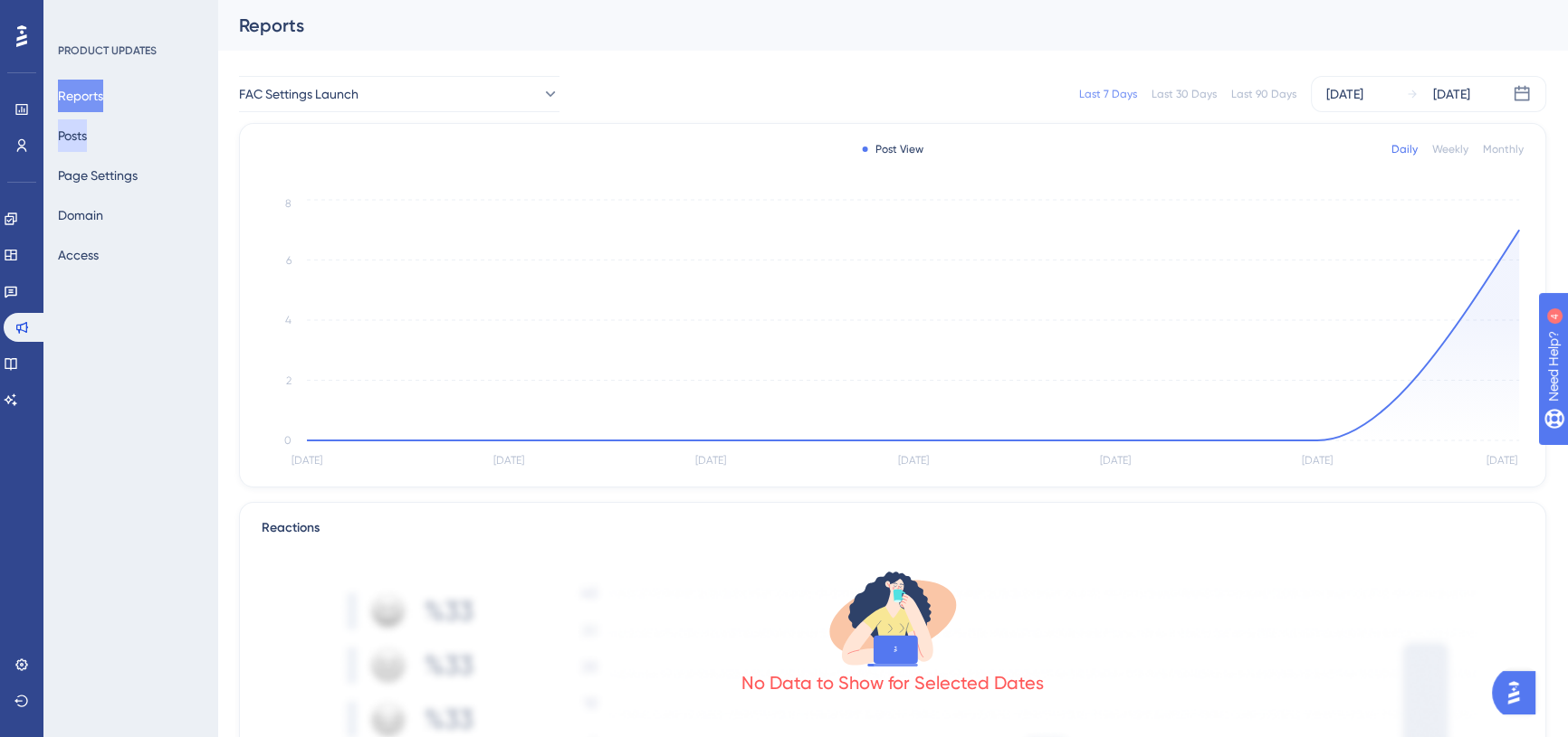
click at [87, 136] on button "Posts" at bounding box center [72, 136] width 29 height 32
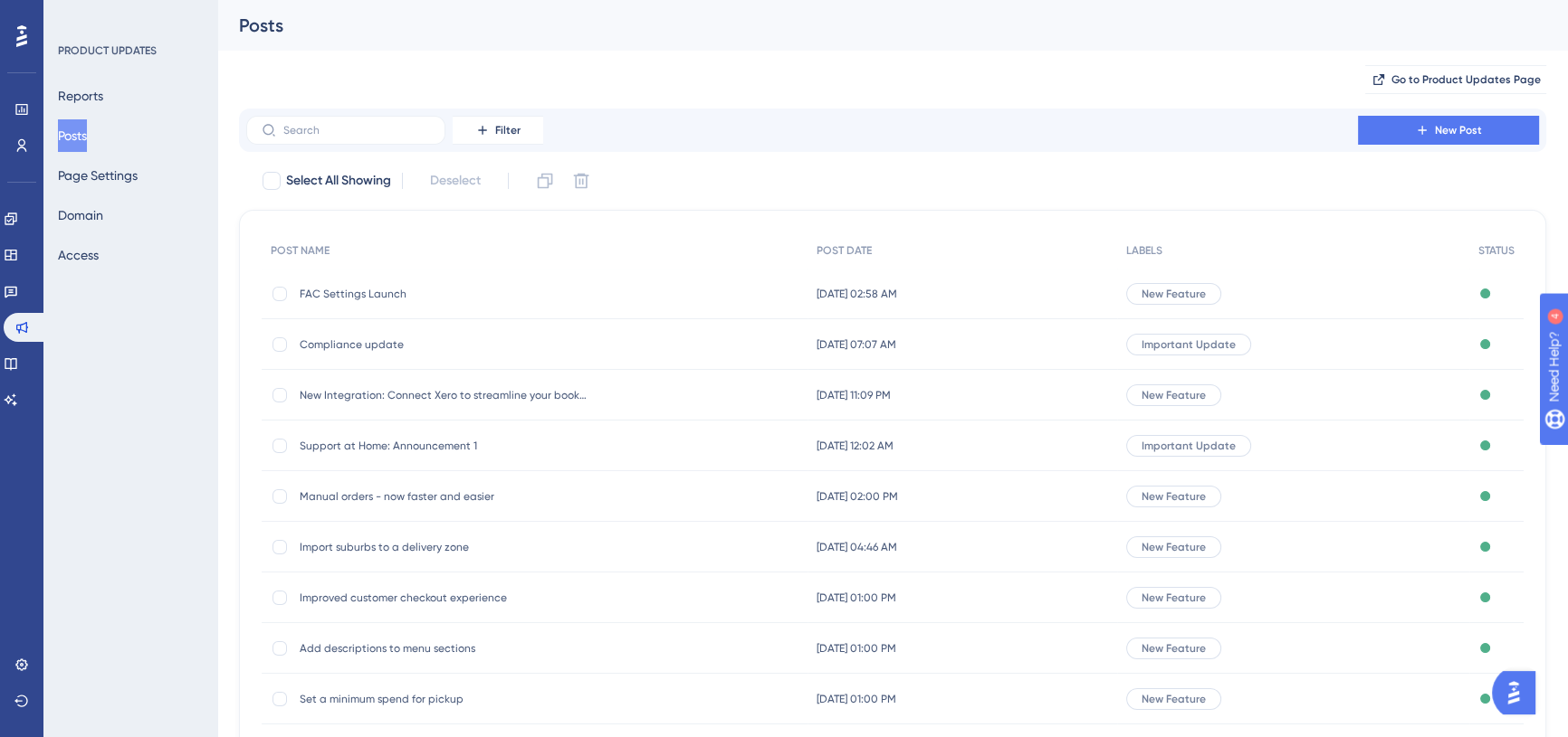
click at [406, 291] on span "FAC Settings Launch" at bounding box center [444, 294] width 290 height 15
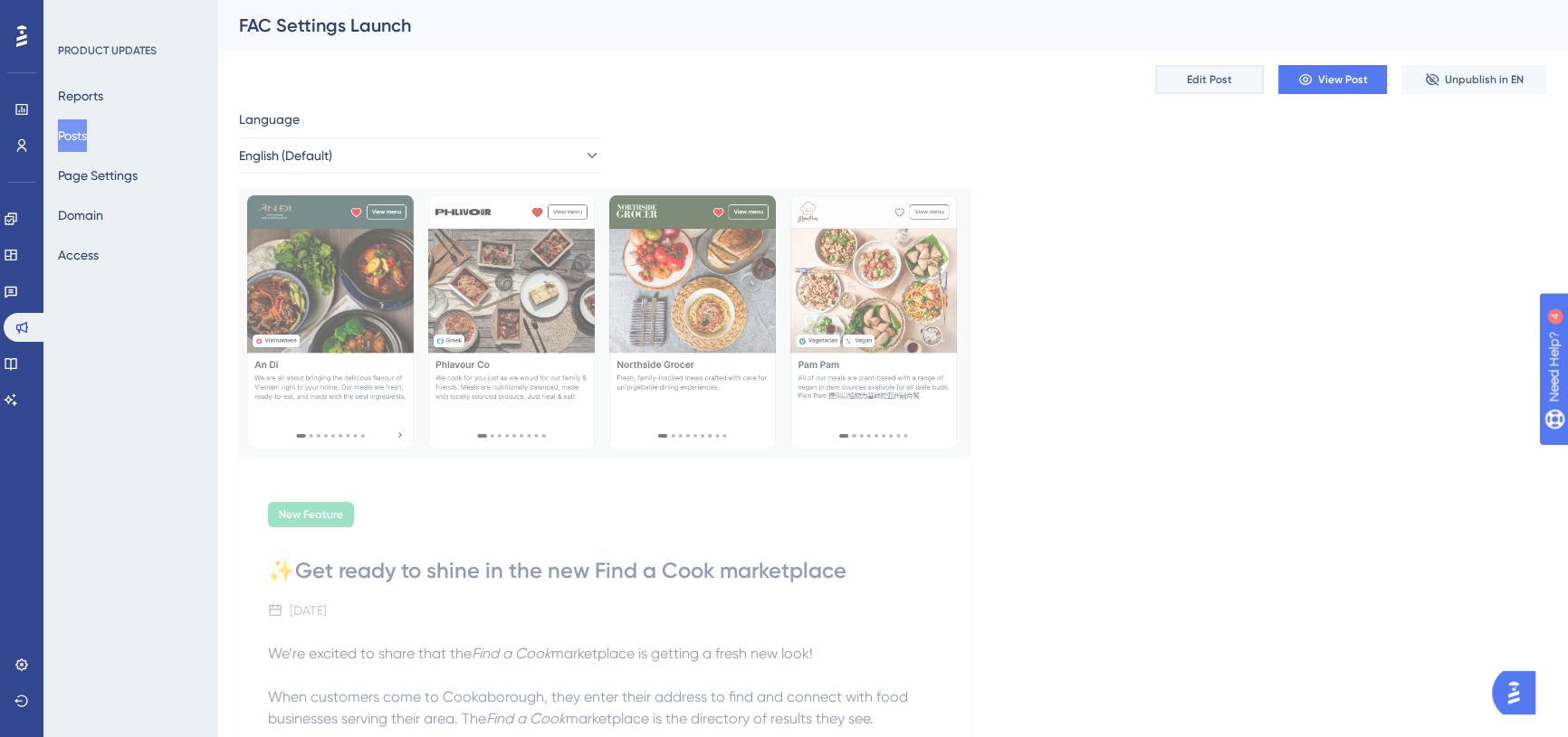
click at [1204, 77] on span "Edit Post" at bounding box center [1209, 80] width 45 height 15
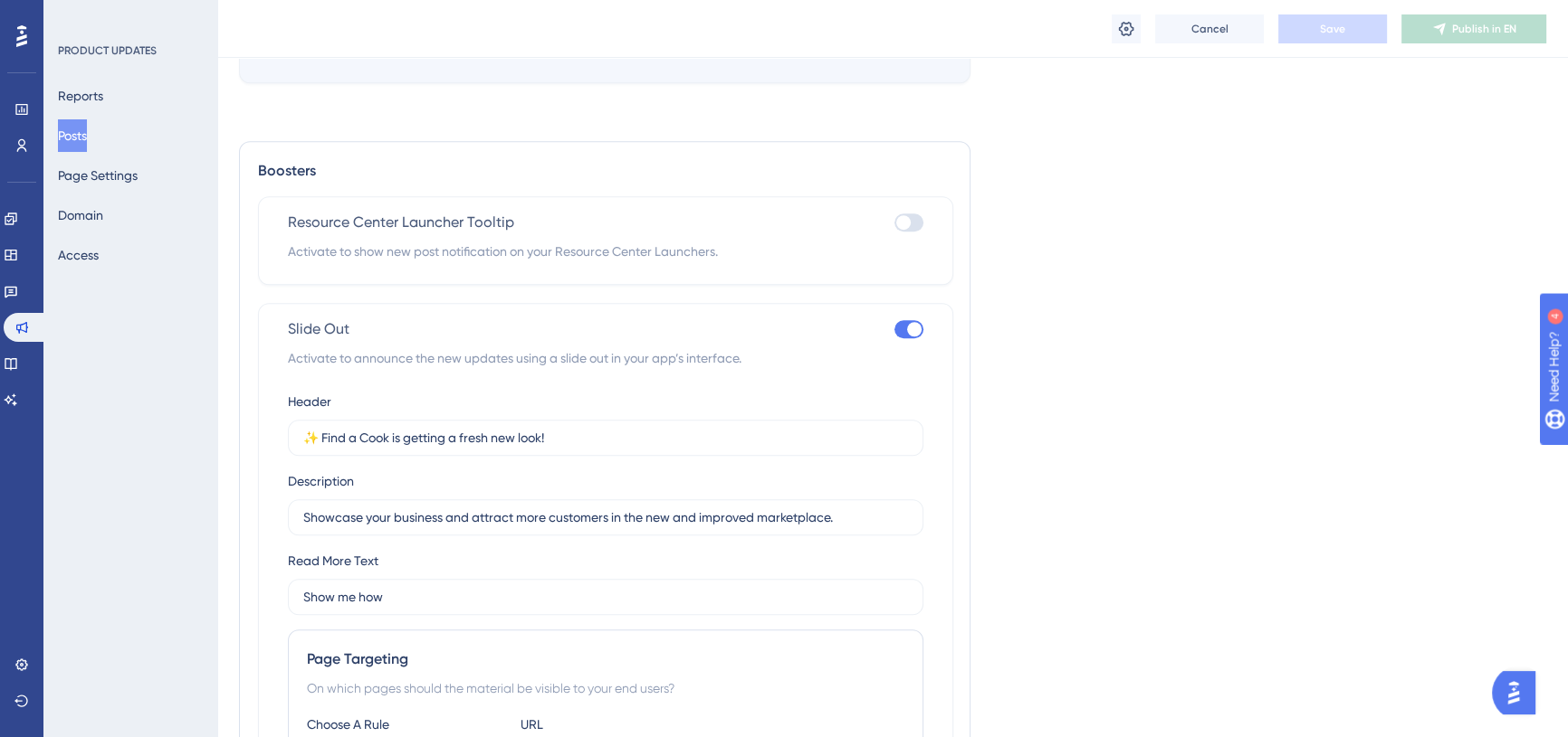
scroll to position [1874, 0]
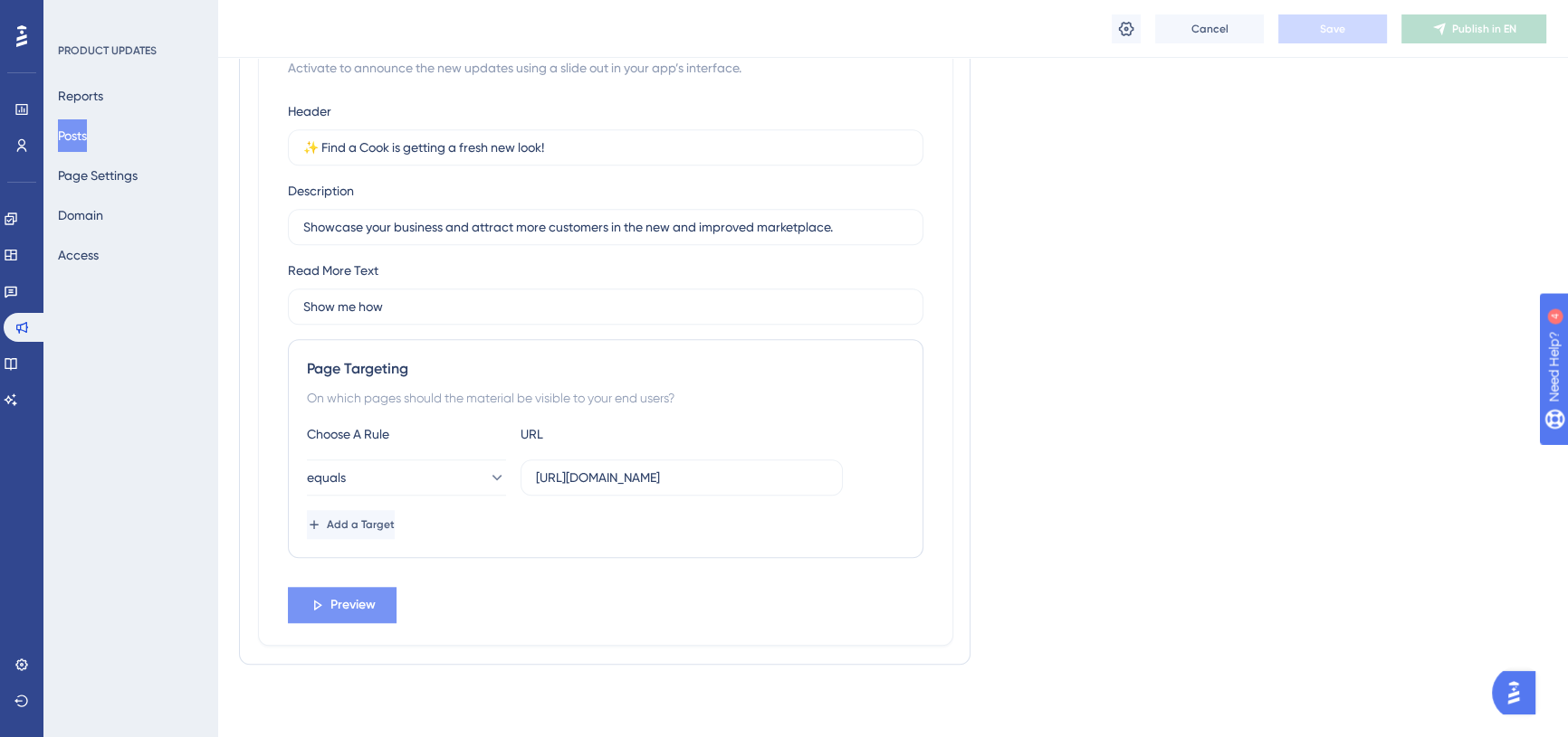
click at [340, 606] on span "Preview" at bounding box center [353, 605] width 45 height 22
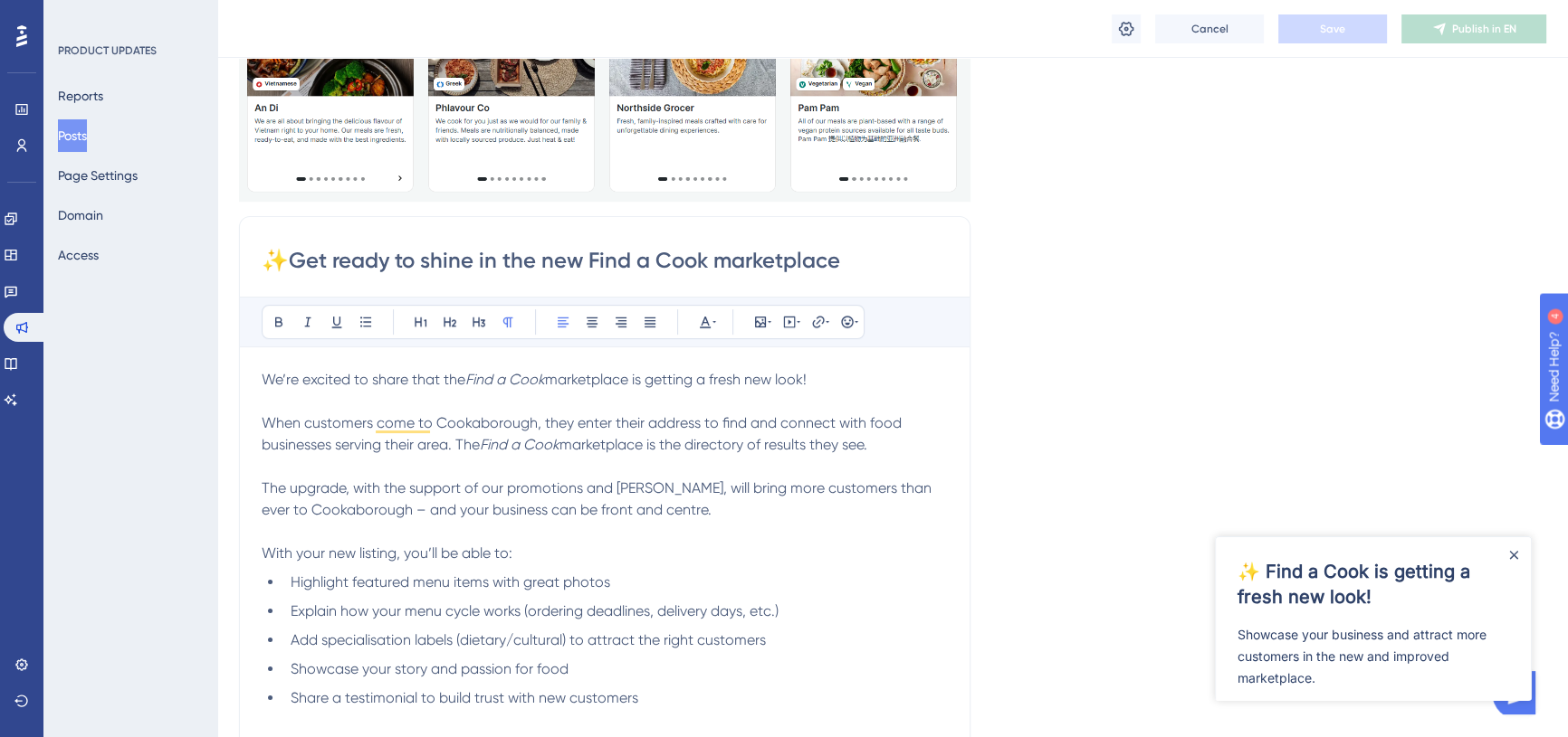
scroll to position [0, 0]
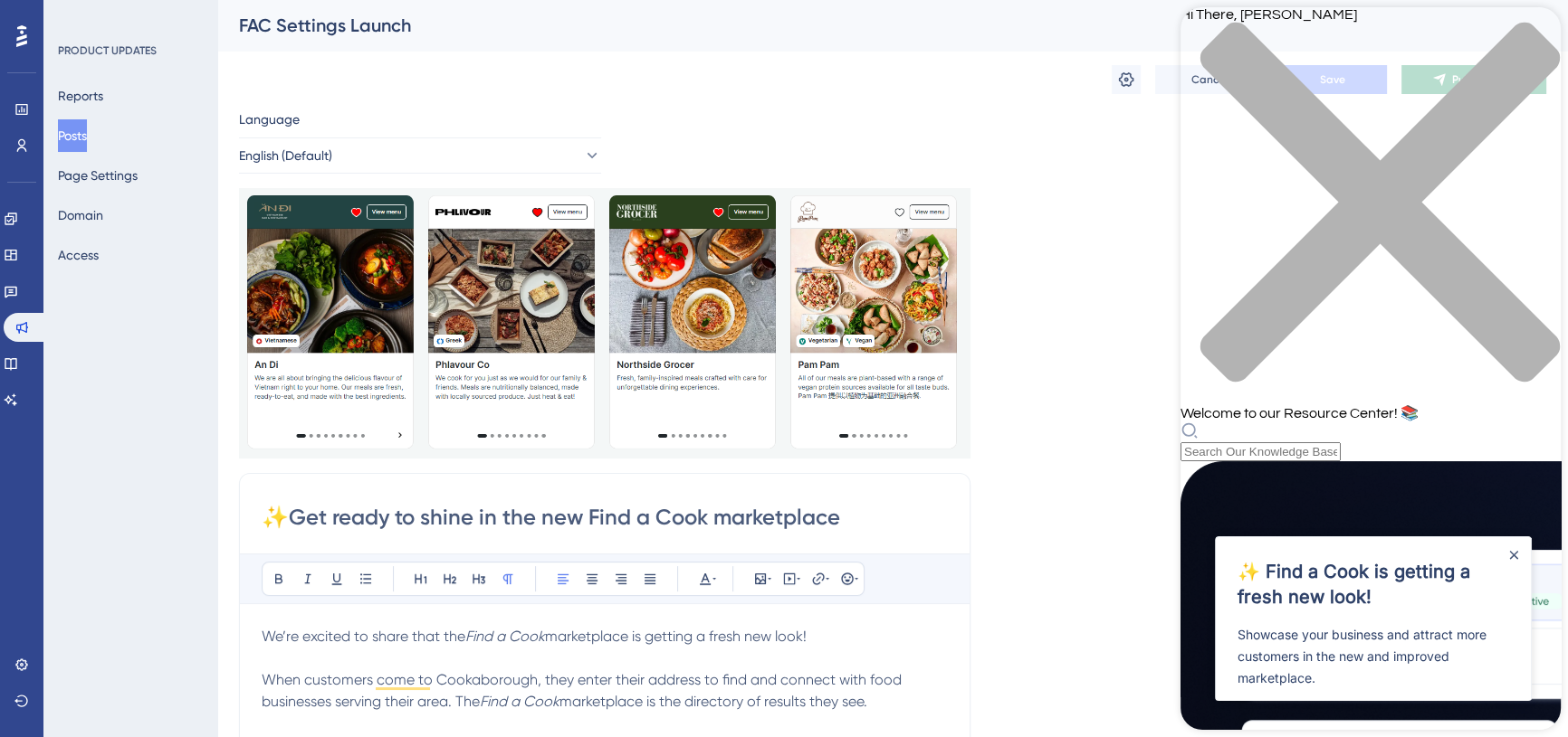
click at [1531, 29] on icon "close resource center" at bounding box center [1370, 211] width 380 height 380
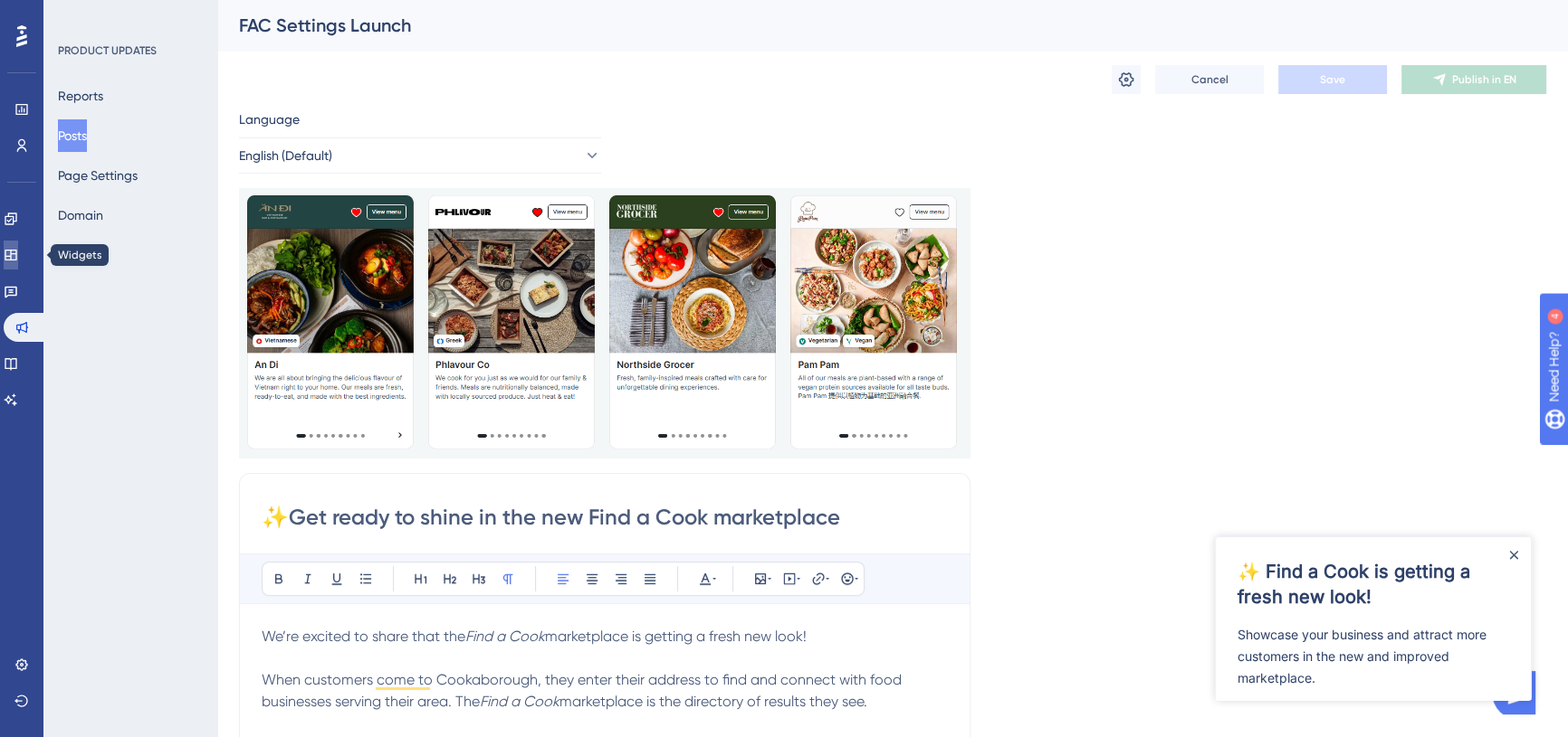
click at [17, 254] on icon at bounding box center [11, 255] width 12 height 11
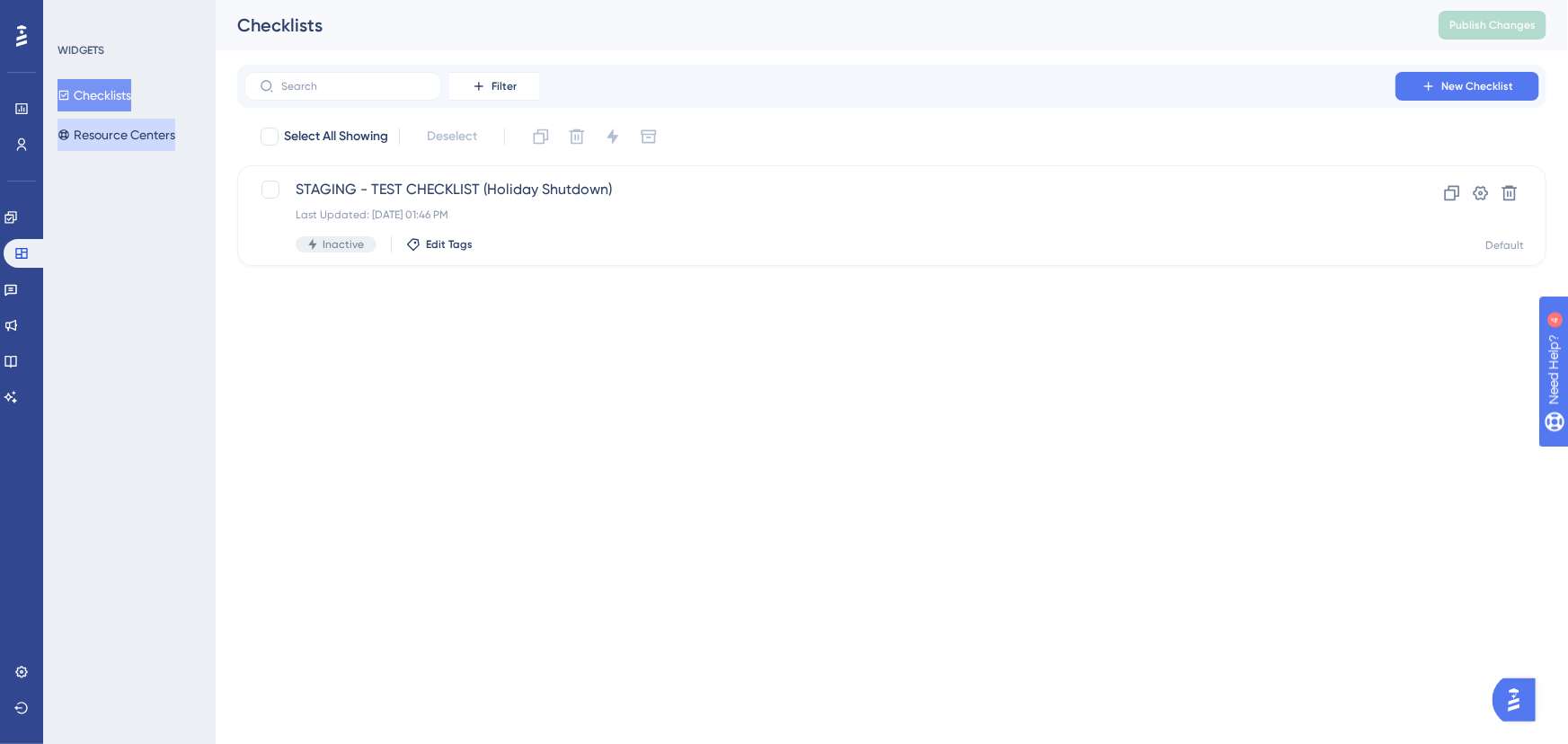
click at [136, 134] on button "Resource Centers" at bounding box center [116, 135] width 118 height 32
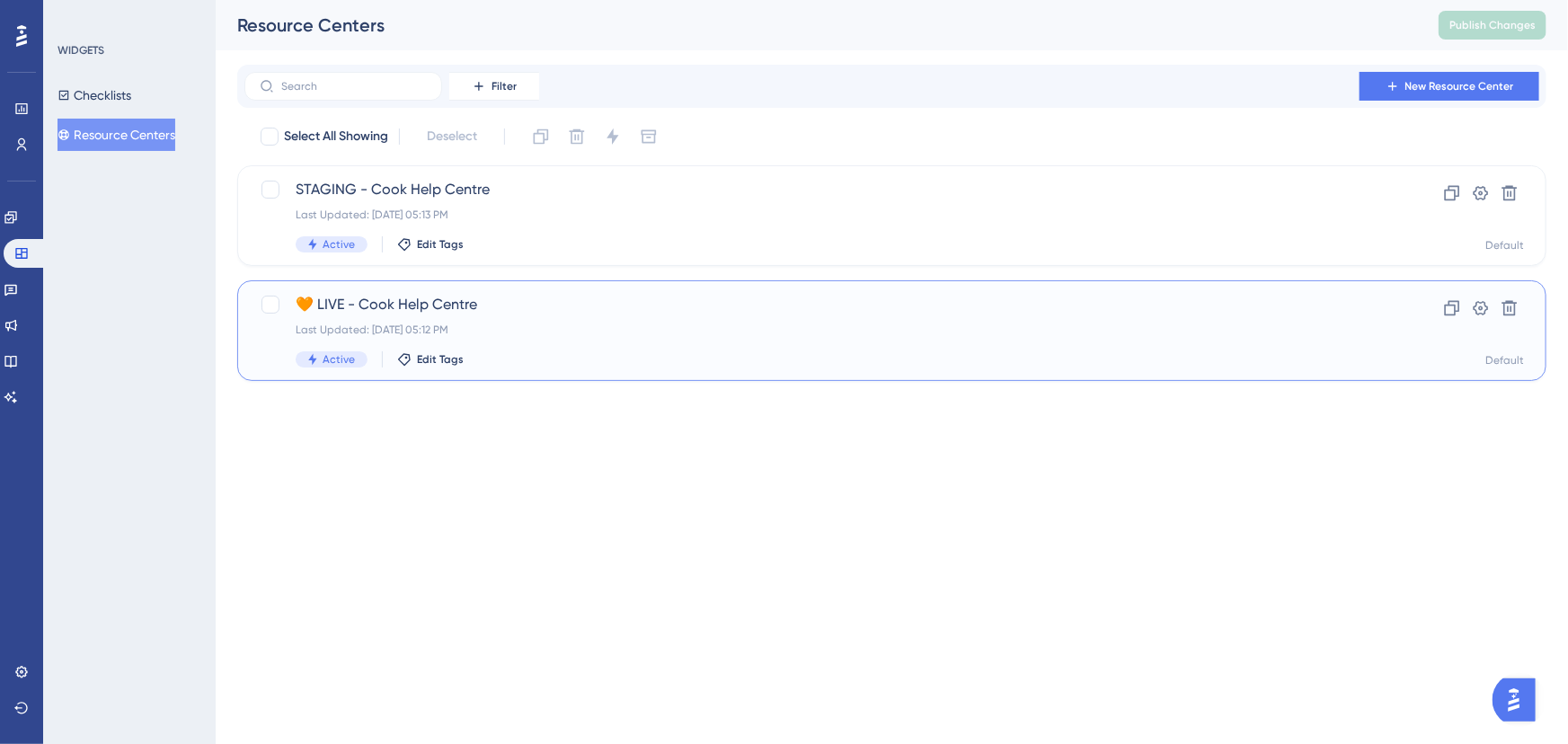
click at [487, 302] on span "🧡 LIVE - Cook Help Centre" at bounding box center [820, 305] width 1048 height 21
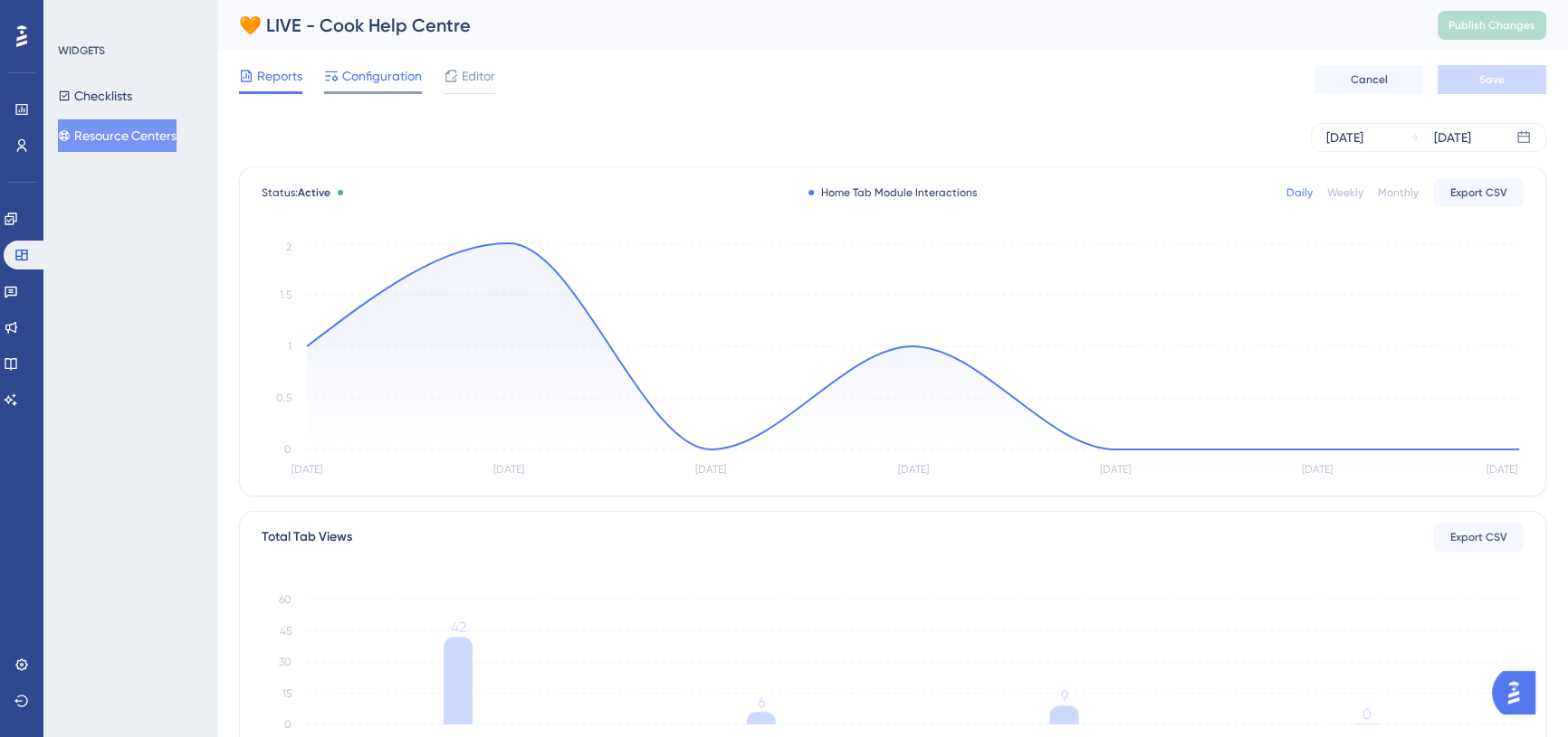
click at [388, 77] on span "Configuration" at bounding box center [381, 76] width 80 height 22
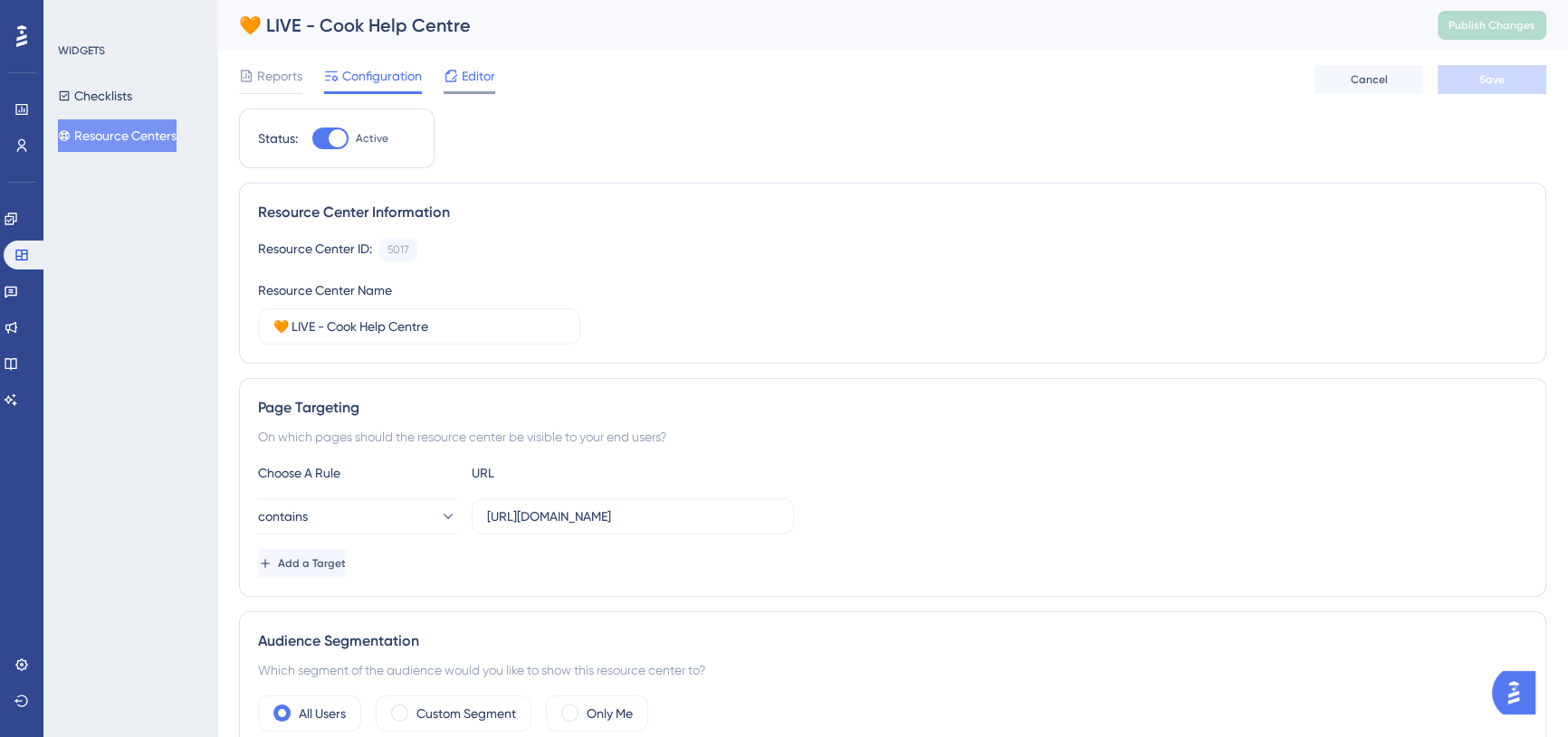
click at [480, 78] on span "Editor" at bounding box center [479, 76] width 33 height 22
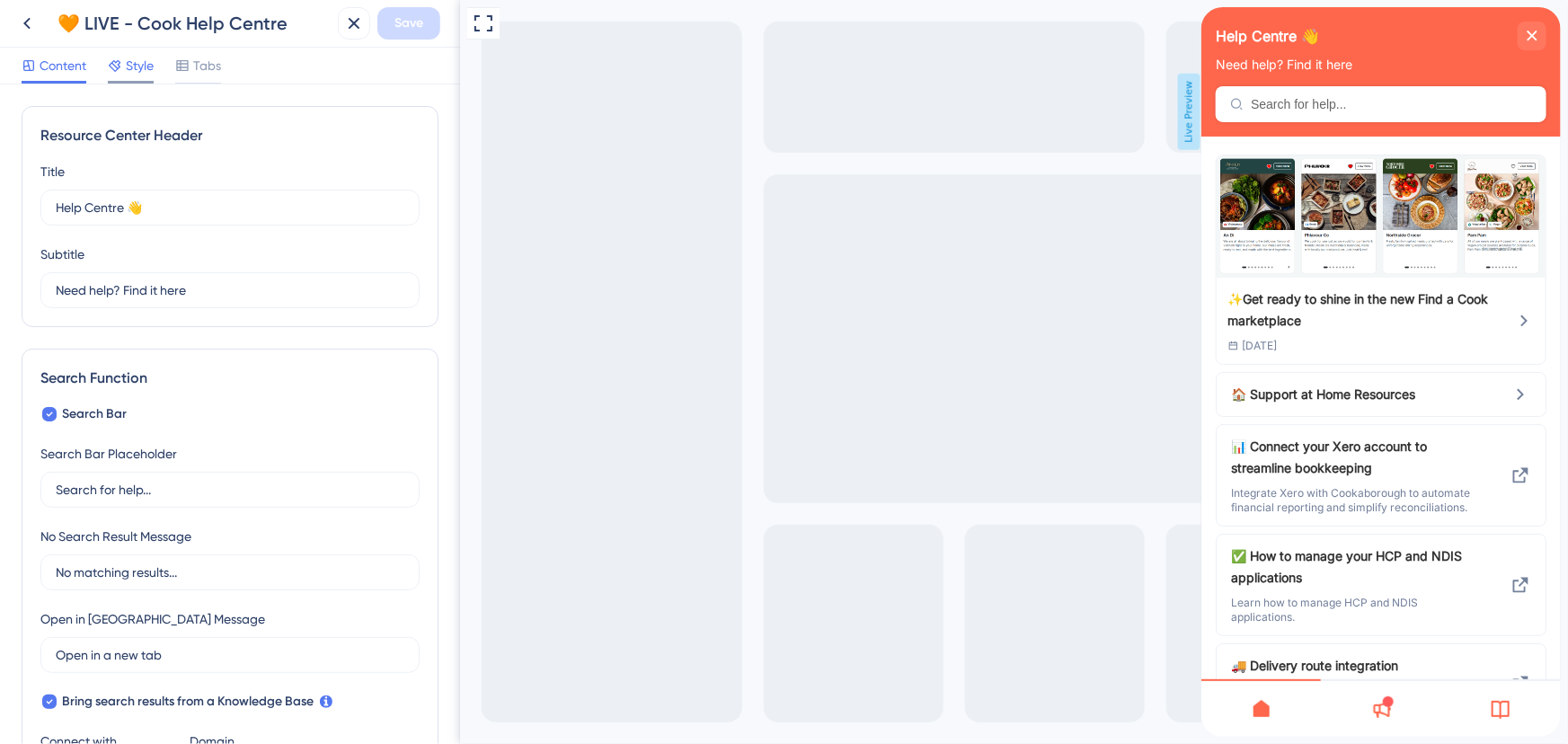
click at [129, 65] on span "Style" at bounding box center [140, 65] width 28 height 21
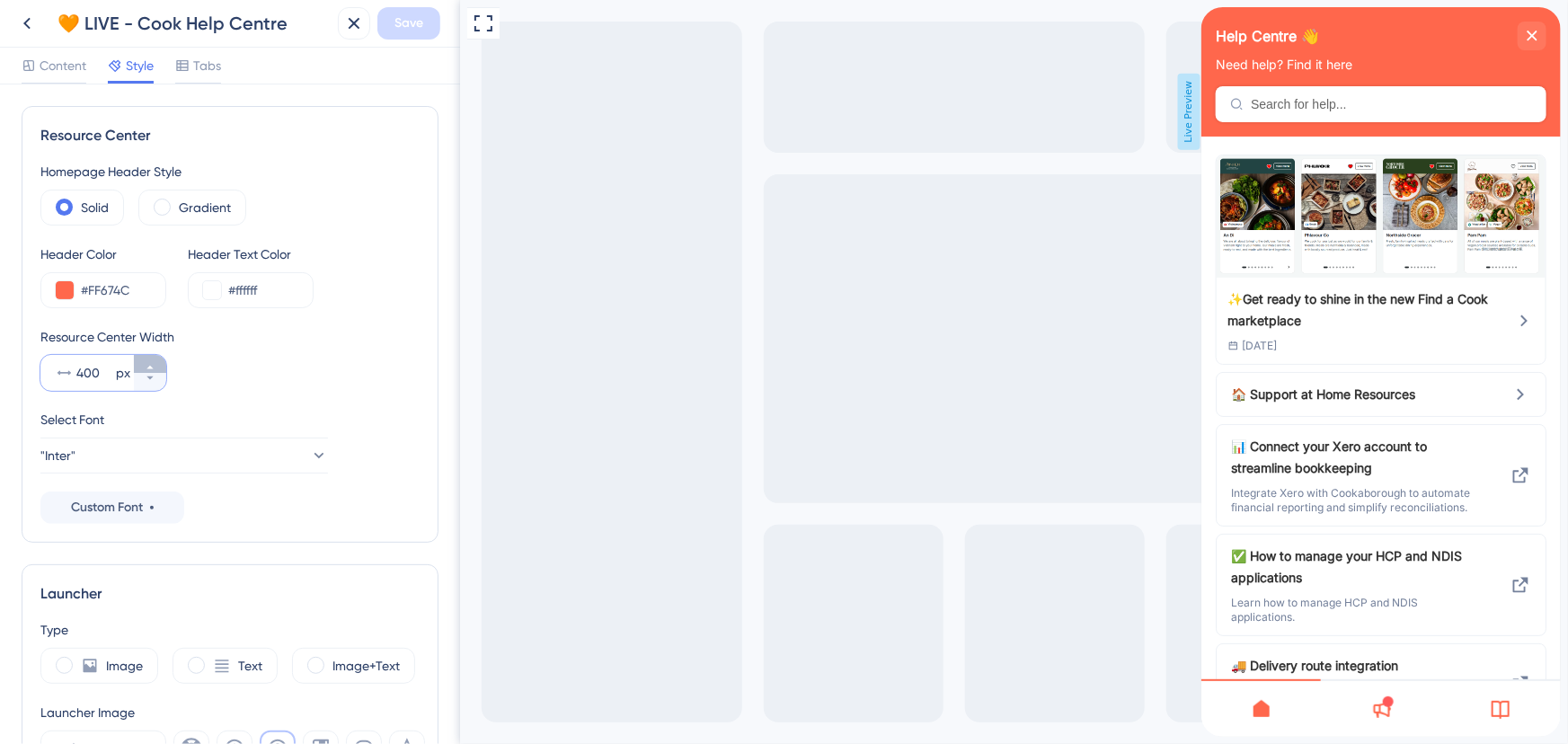
click at [153, 365] on icon at bounding box center [149, 367] width 11 height 11
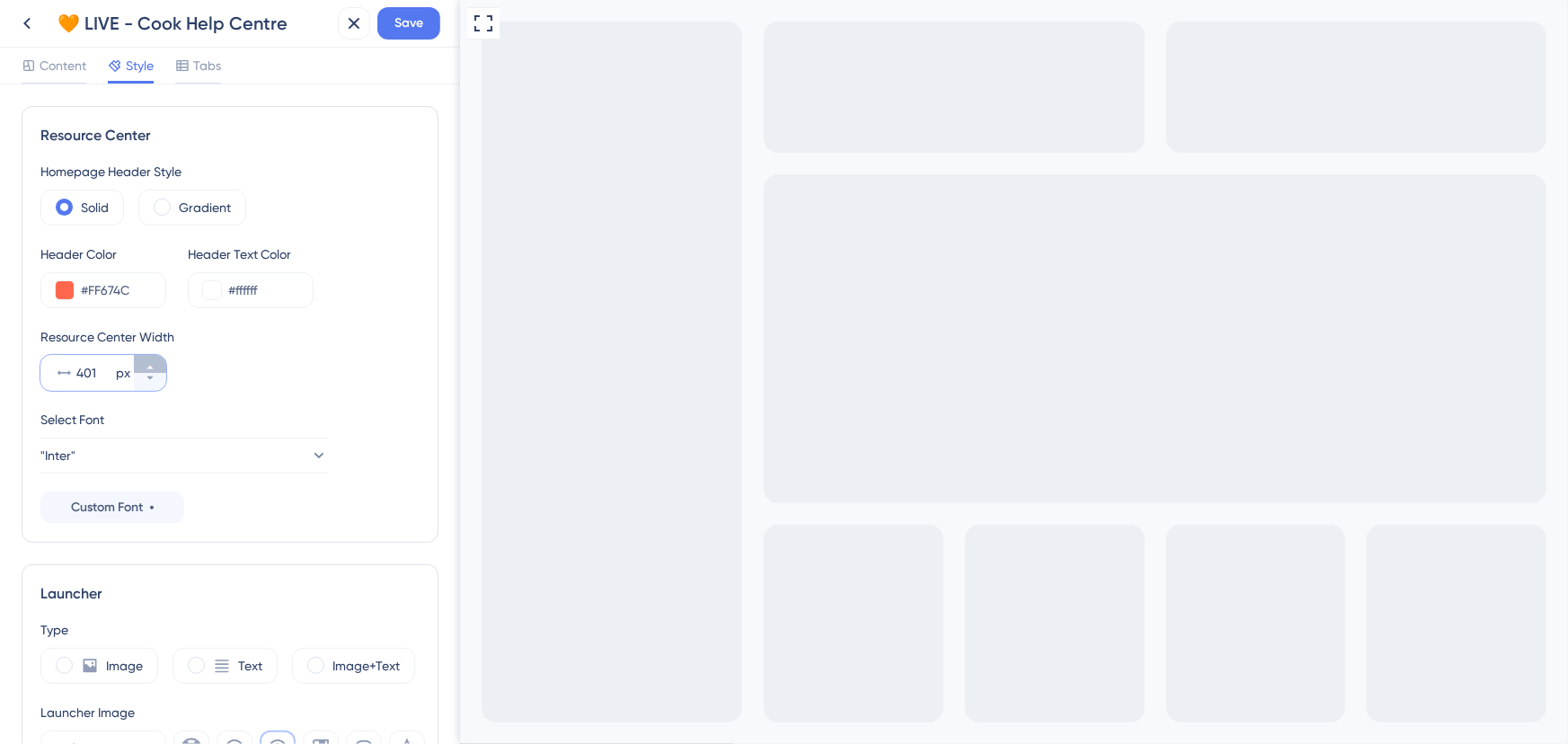
click at [153, 365] on icon at bounding box center [149, 367] width 11 height 11
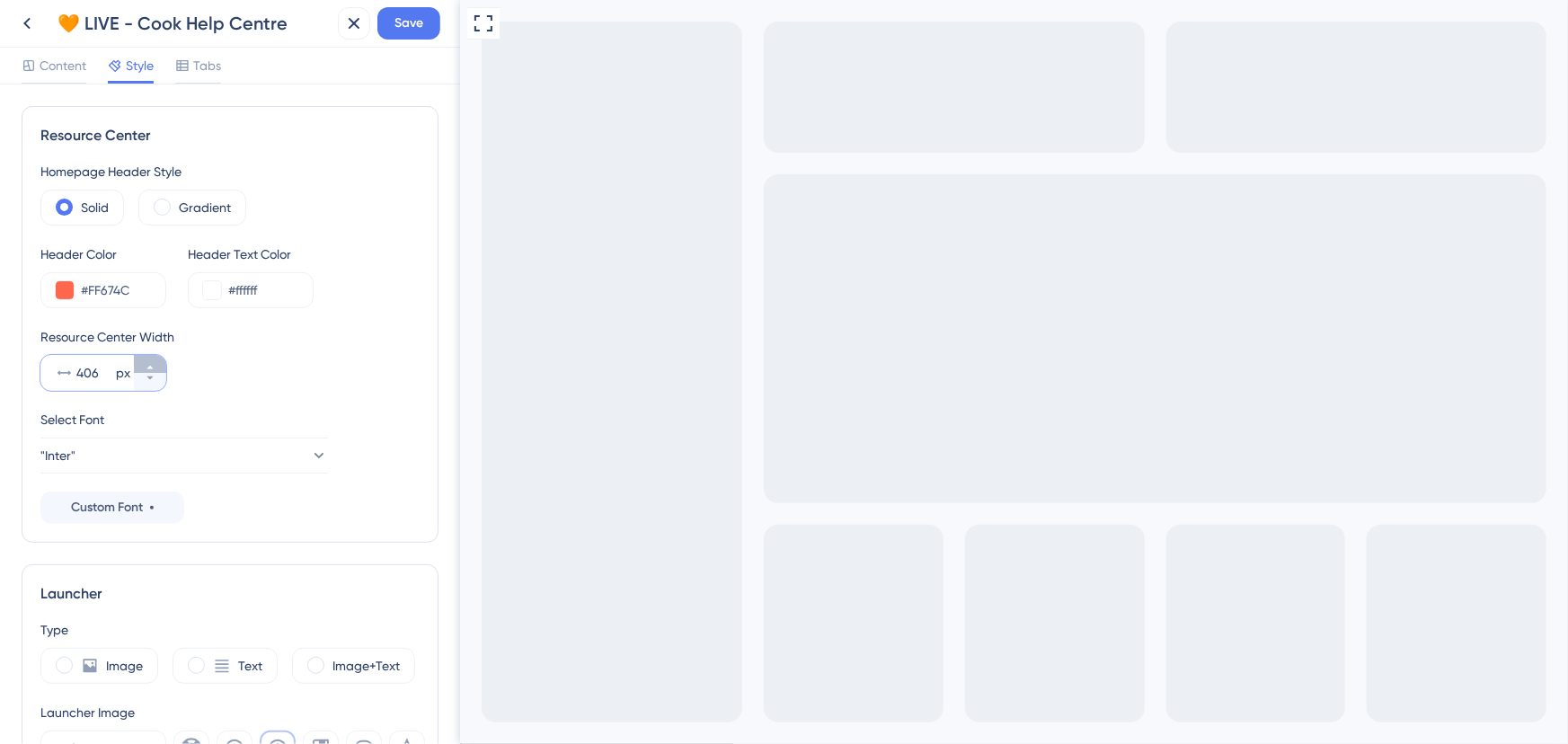
click at [153, 365] on icon at bounding box center [149, 367] width 11 height 11
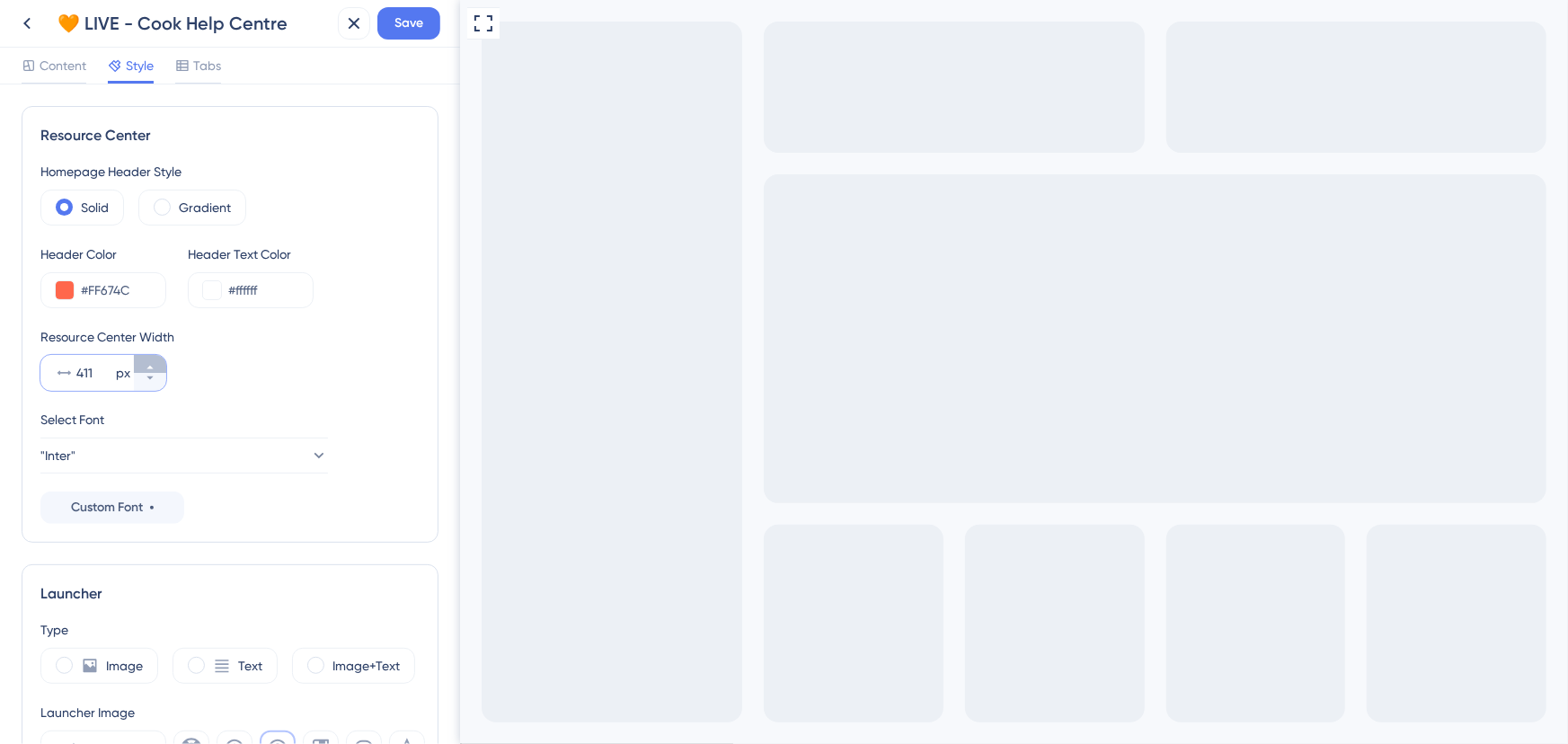
click at [153, 365] on icon at bounding box center [149, 367] width 11 height 11
type input "415"
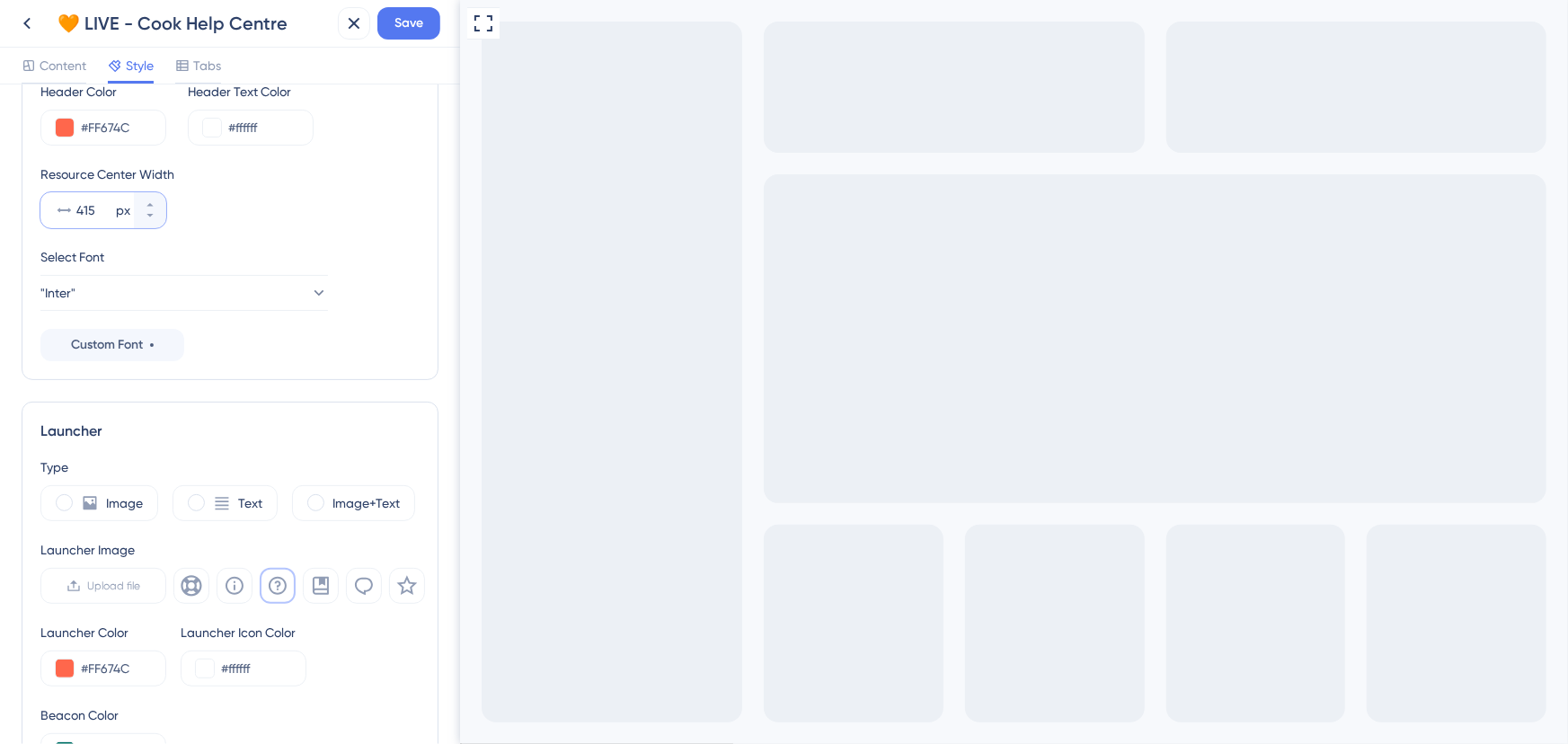
scroll to position [244, 0]
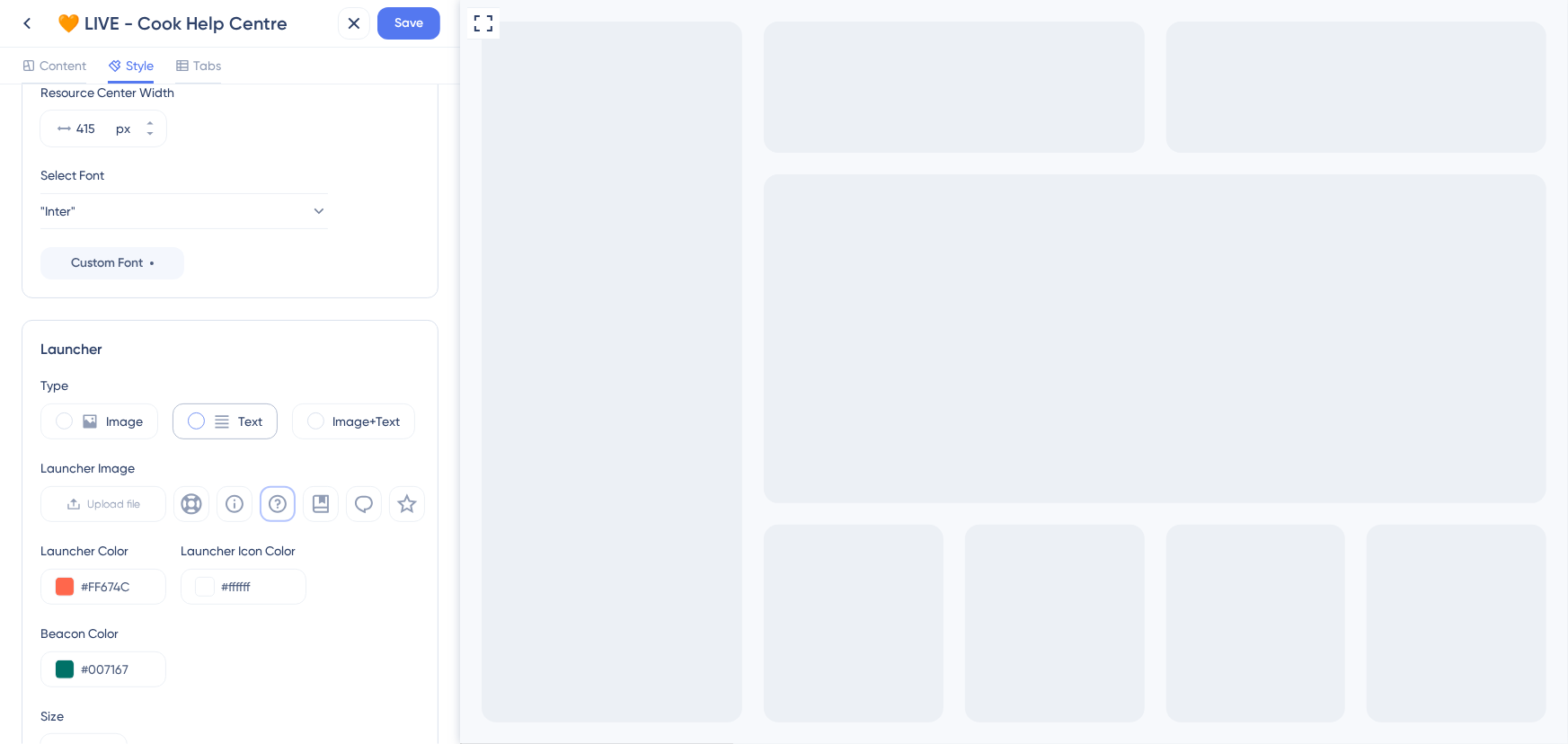
click at [199, 421] on span at bounding box center [195, 421] width 17 height 17
click at [210, 415] on input "radio" at bounding box center [210, 415] width 0 height 0
click at [60, 420] on span at bounding box center [63, 421] width 17 height 17
click at [78, 415] on input "radio" at bounding box center [78, 415] width 0 height 0
click at [282, 500] on icon at bounding box center [277, 504] width 21 height 21
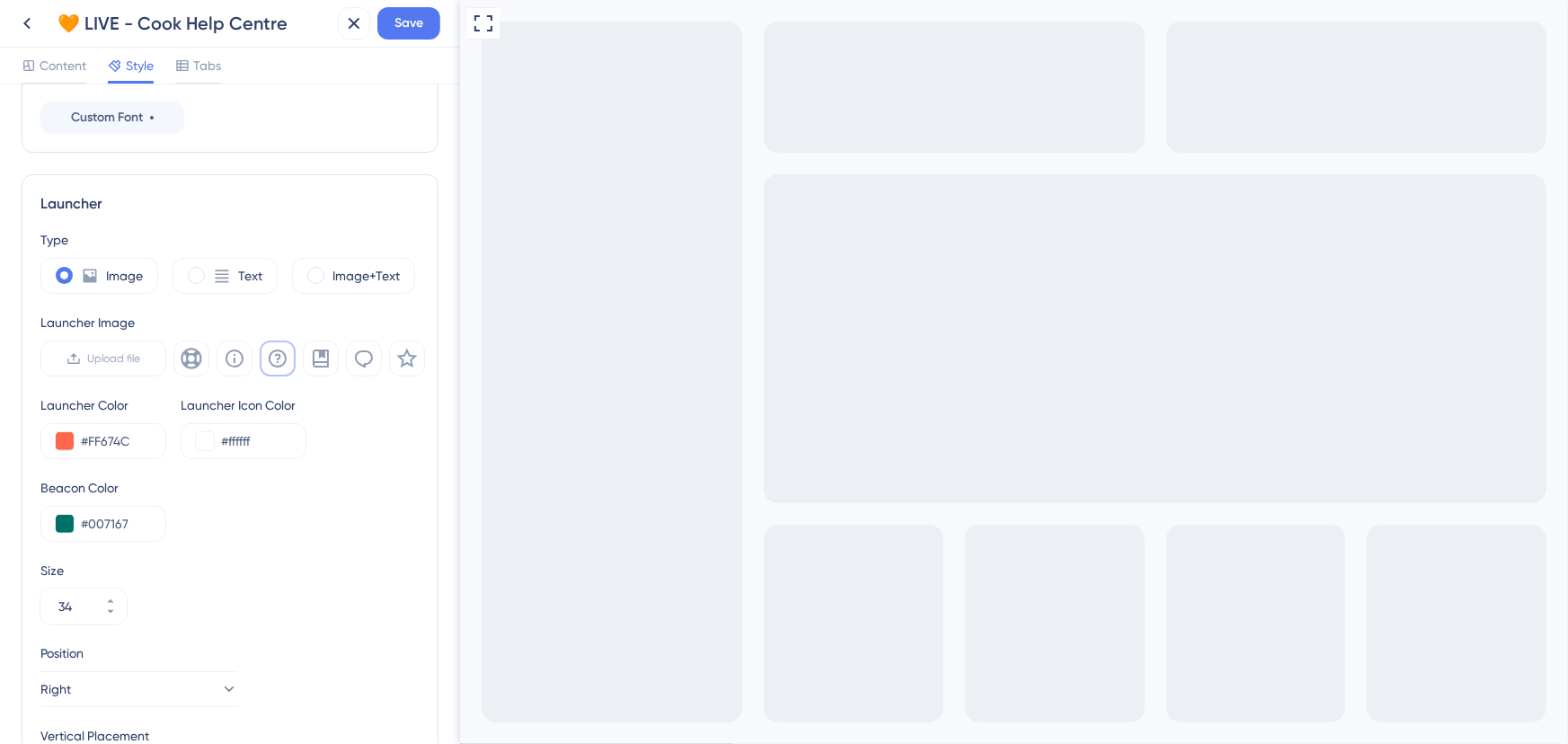
scroll to position [384, 0]
click at [345, 281] on label "Image+Text" at bounding box center [366, 282] width 67 height 21
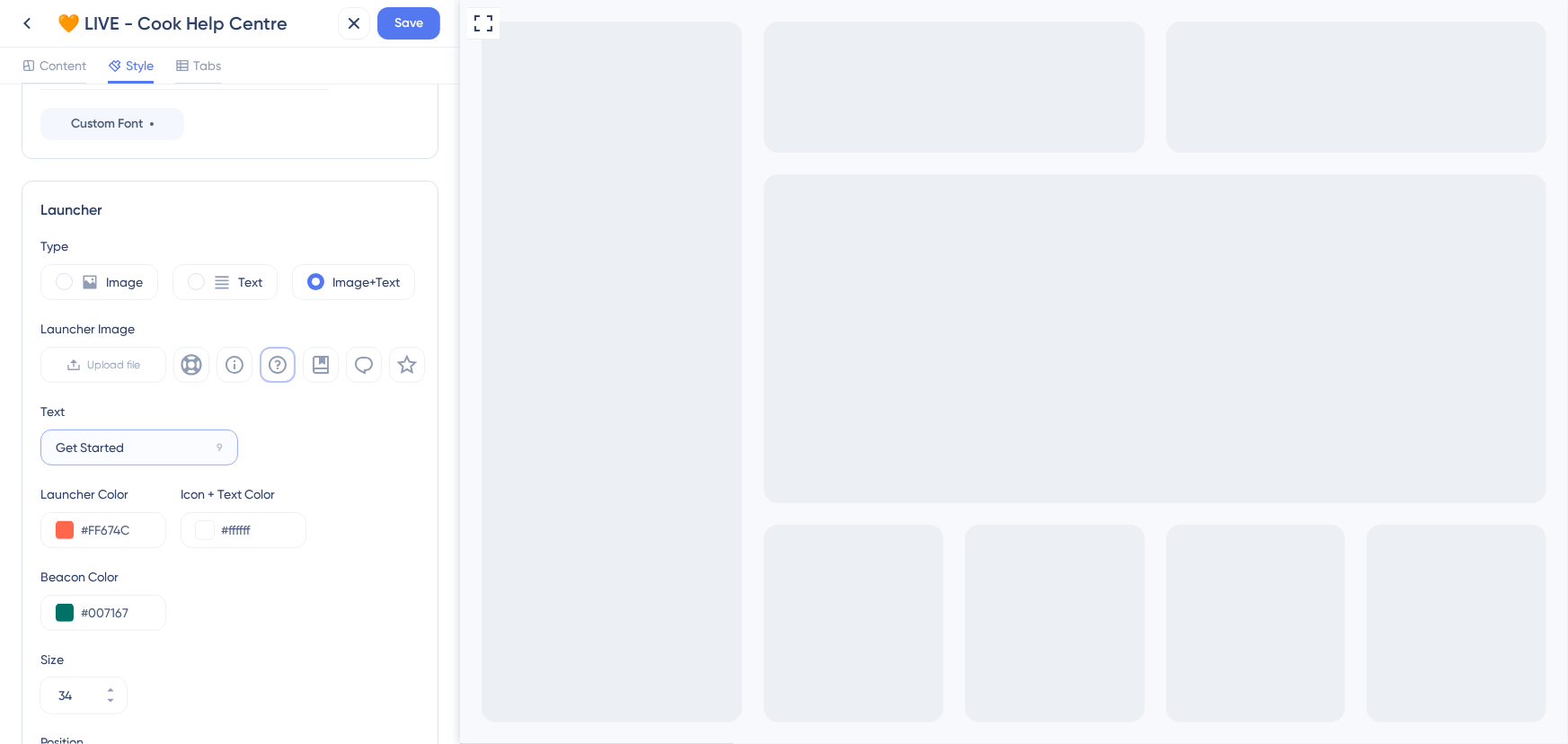
click at [194, 451] on input "Get Started" at bounding box center [132, 447] width 153 height 20
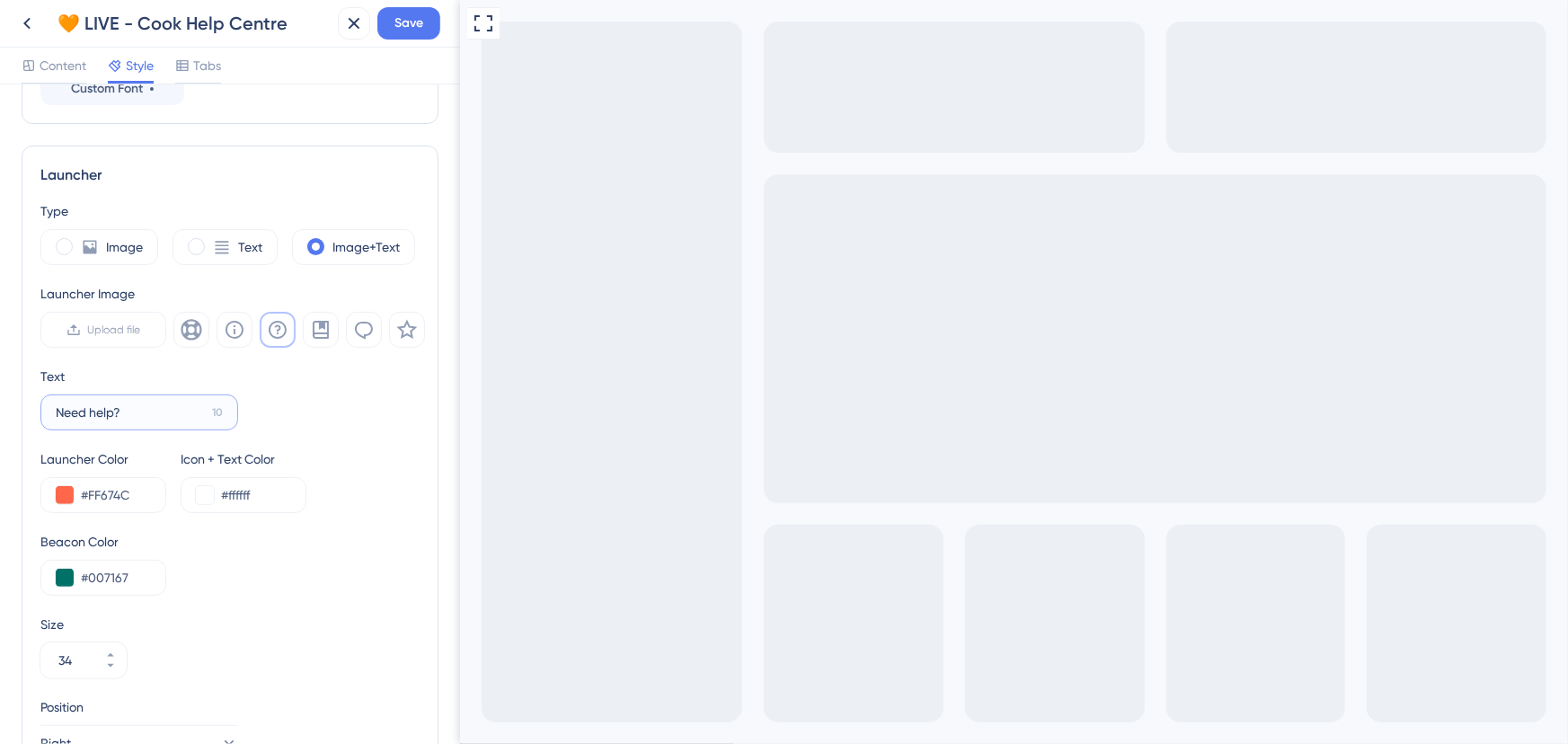
scroll to position [629, 0]
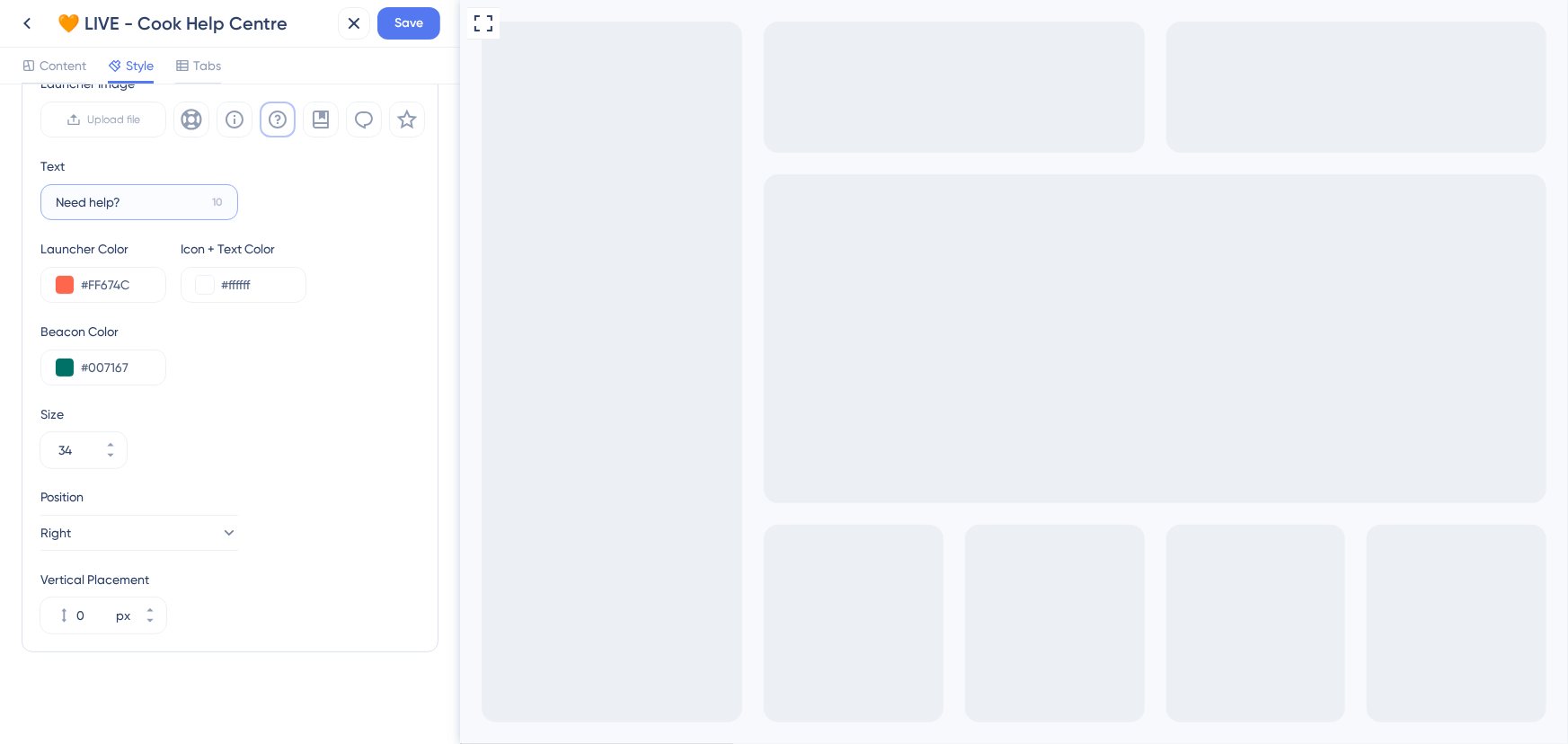
type input "Need help?"
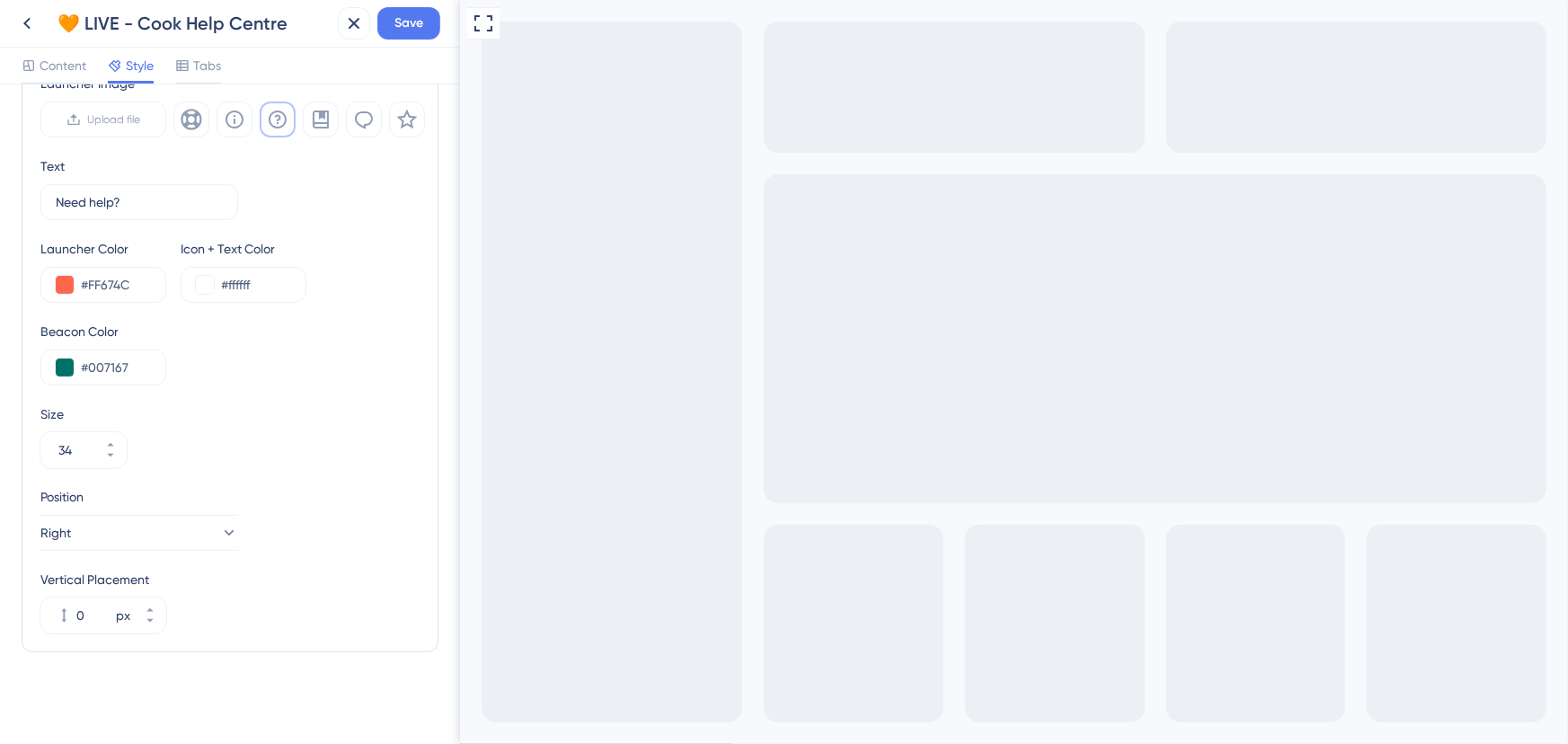
click at [408, 28] on span "Save" at bounding box center [408, 23] width 28 height 21
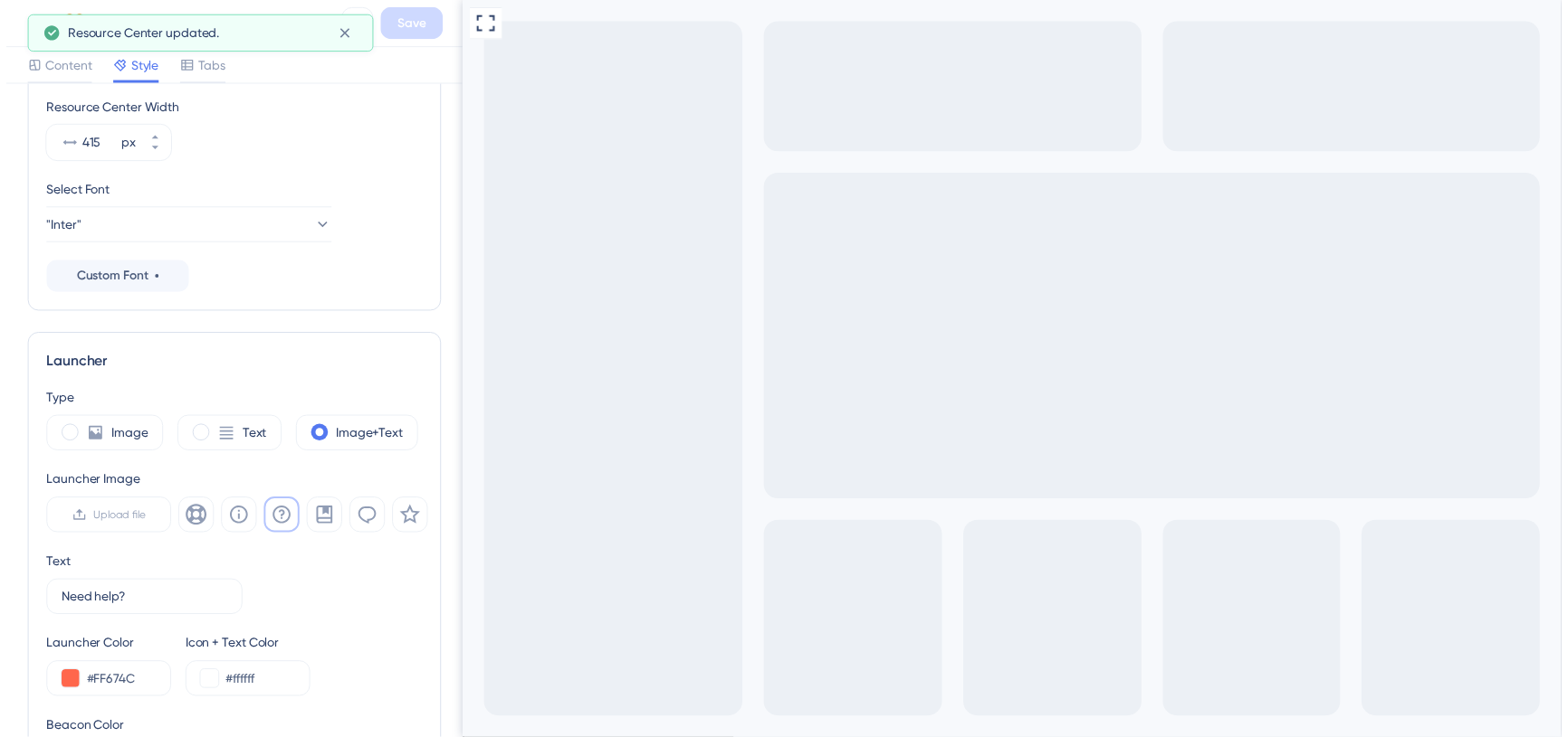
scroll to position [0, 0]
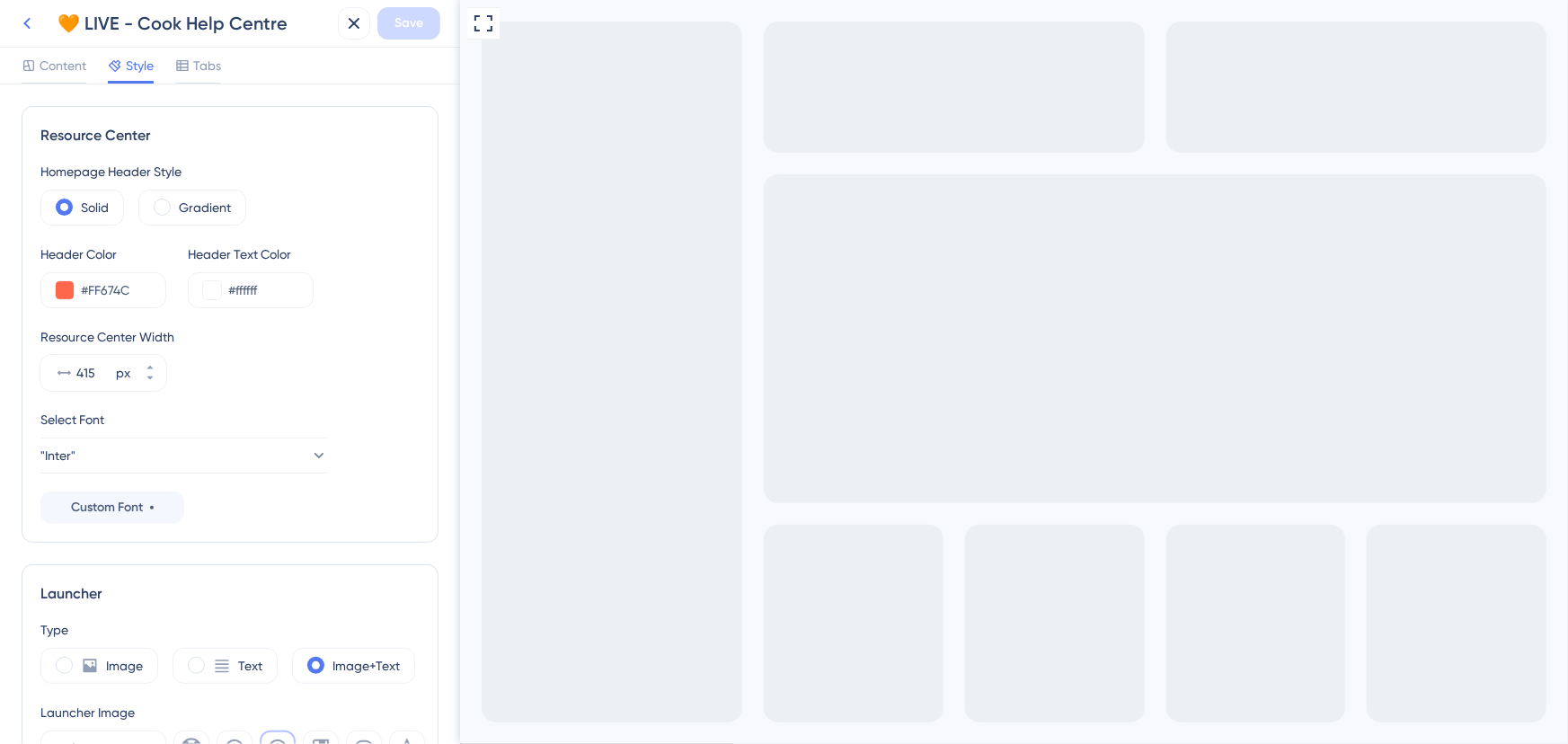
click at [28, 20] on icon at bounding box center [27, 23] width 21 height 21
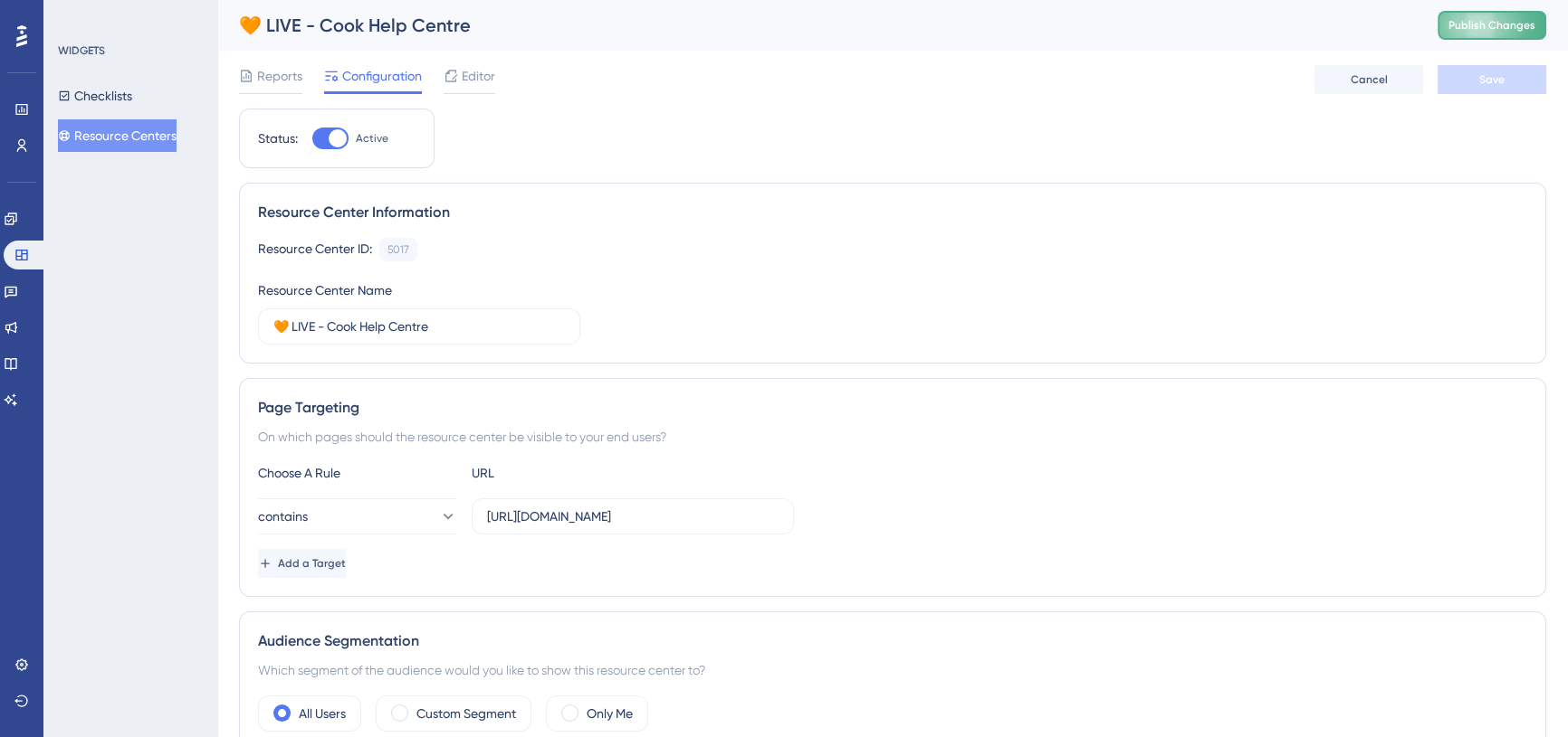
click at [1499, 21] on span "Publish Changes" at bounding box center [1491, 25] width 87 height 15
